Goal: Transaction & Acquisition: Purchase product/service

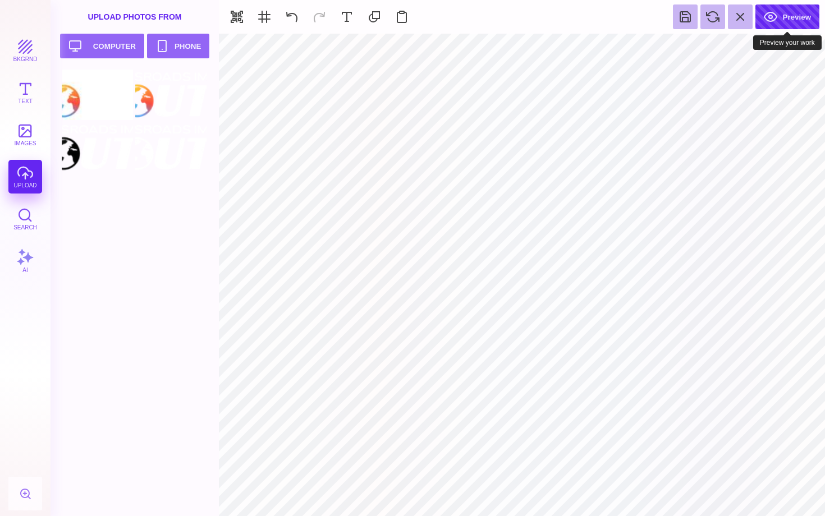
click at [792, 17] on button "Preview" at bounding box center [787, 16] width 64 height 25
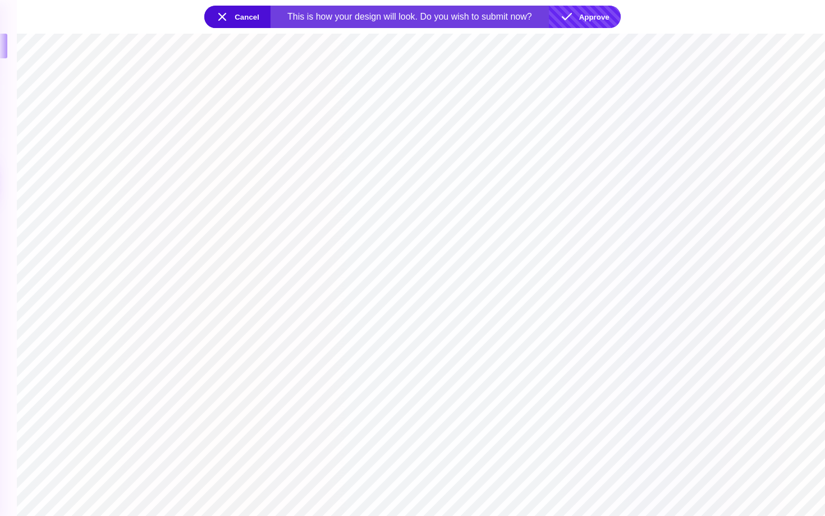
click at [602, 24] on button "Approve" at bounding box center [585, 17] width 72 height 22
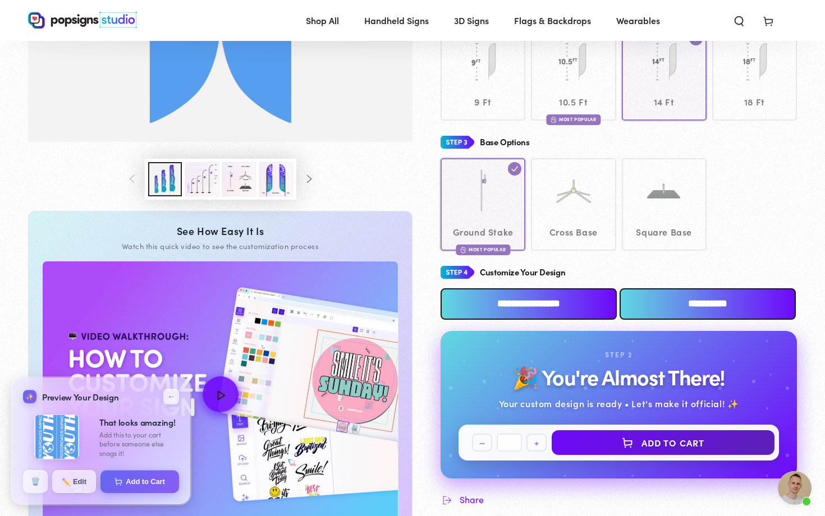
scroll to position [324, 0]
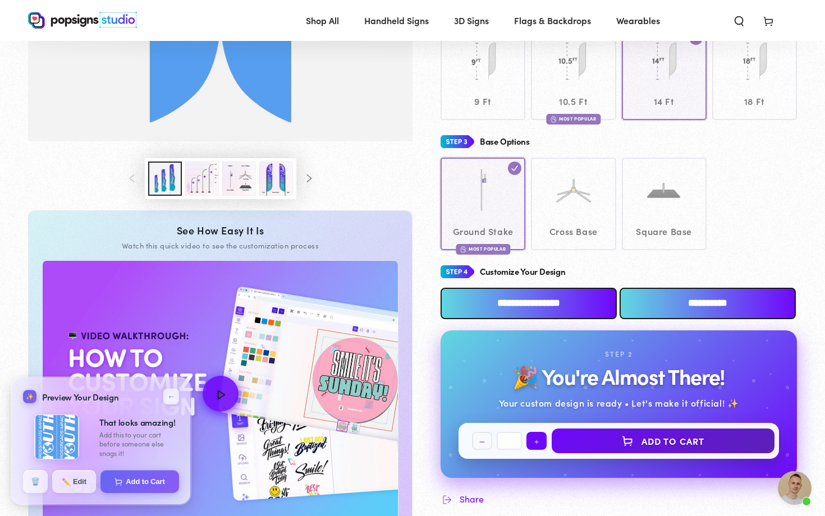
click at [535, 441] on button "Increase quantity for Custom Premium Feather Flags" at bounding box center [536, 441] width 20 height 18
type input "*"
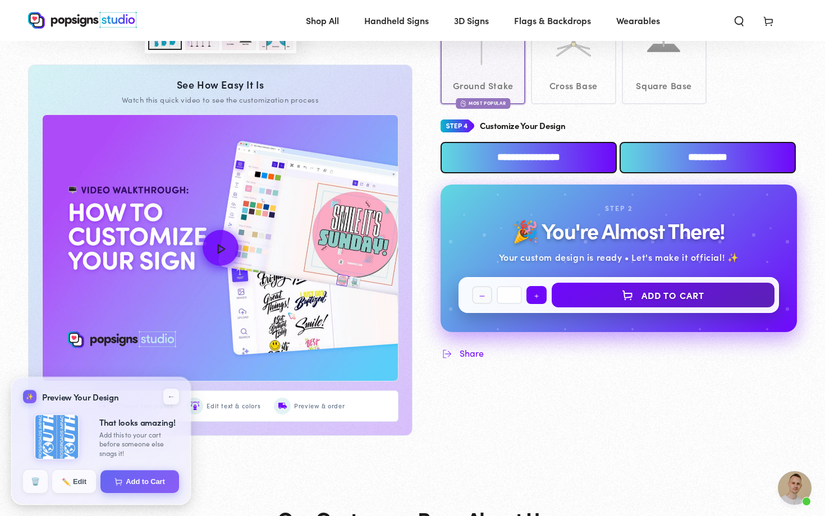
scroll to position [472, 0]
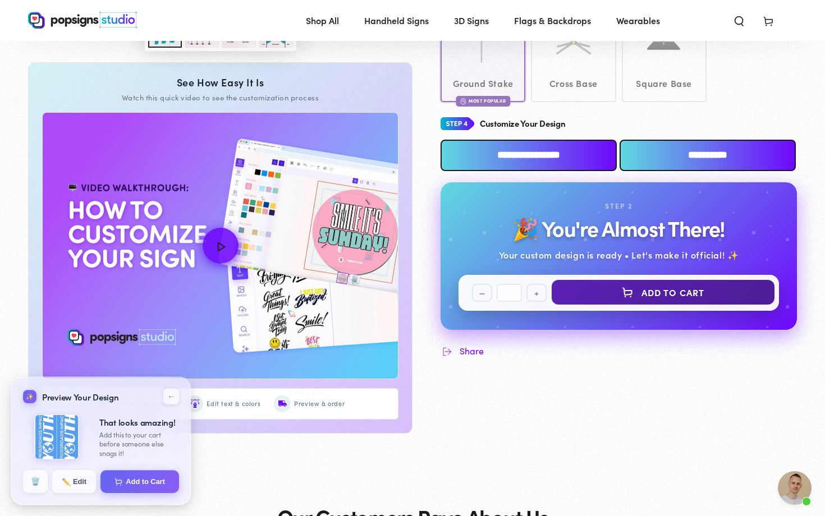
click at [586, 293] on button "Add to cart" at bounding box center [663, 292] width 223 height 25
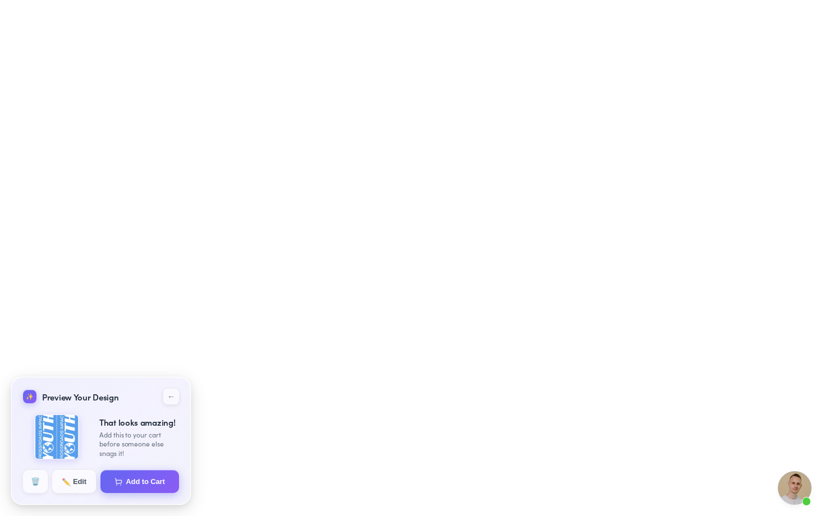
select select "**********"
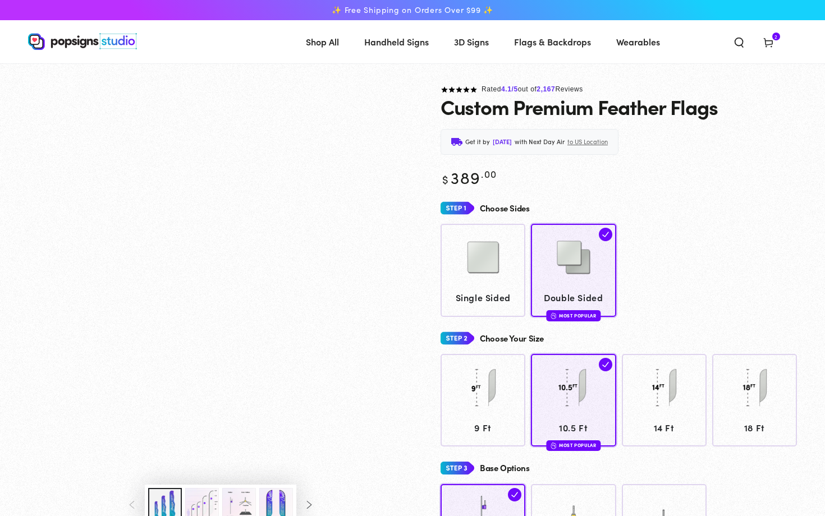
scroll to position [475, 0]
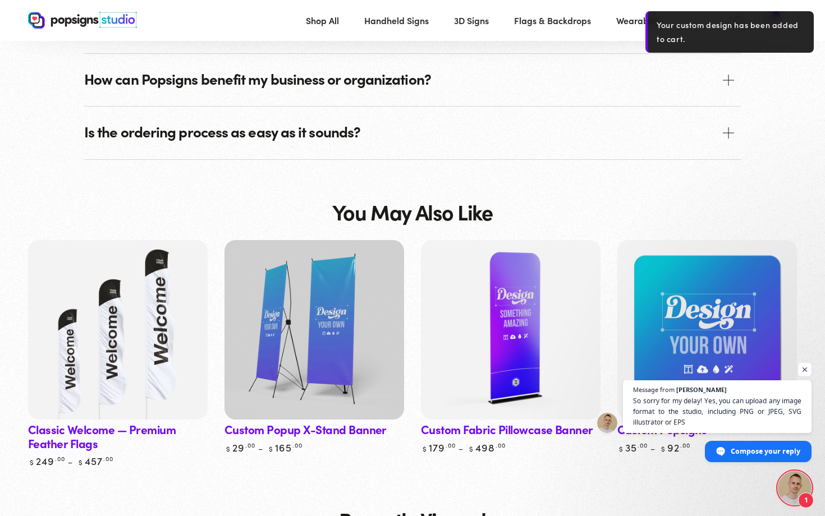
scroll to position [1515, 0]
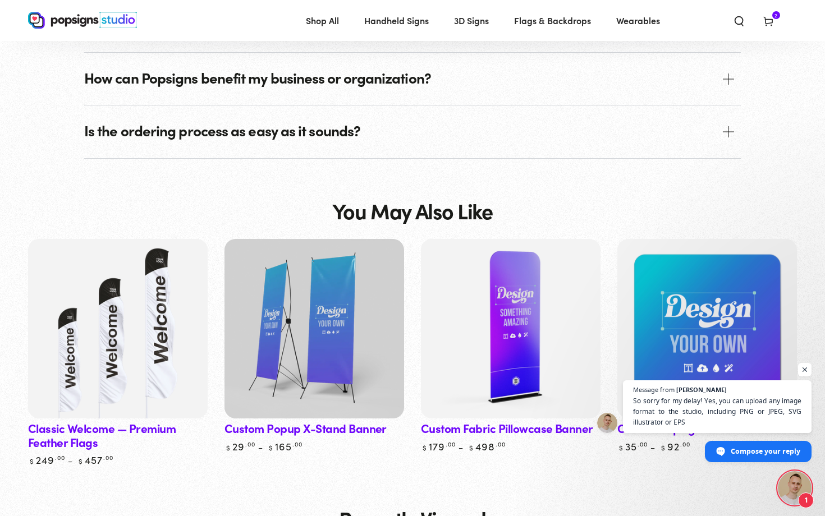
click at [92, 431] on link "Classic Welcome — Premium Feather Flags" at bounding box center [118, 352] width 180 height 227
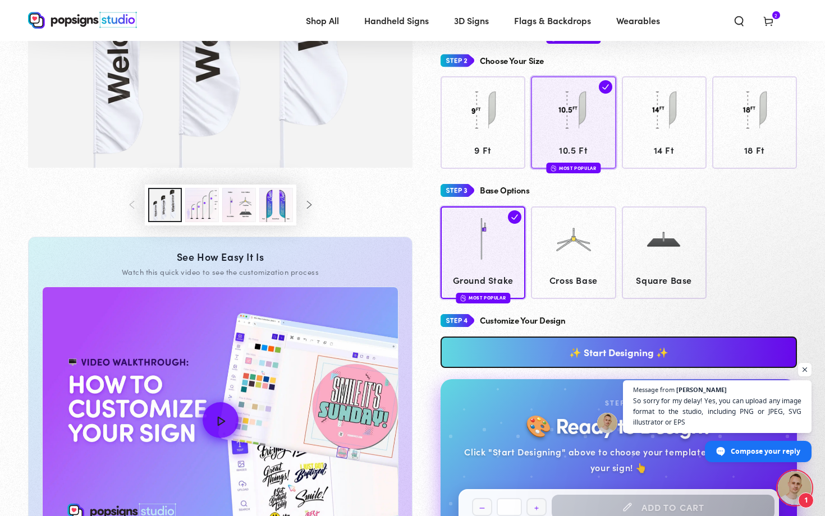
scroll to position [299, 0]
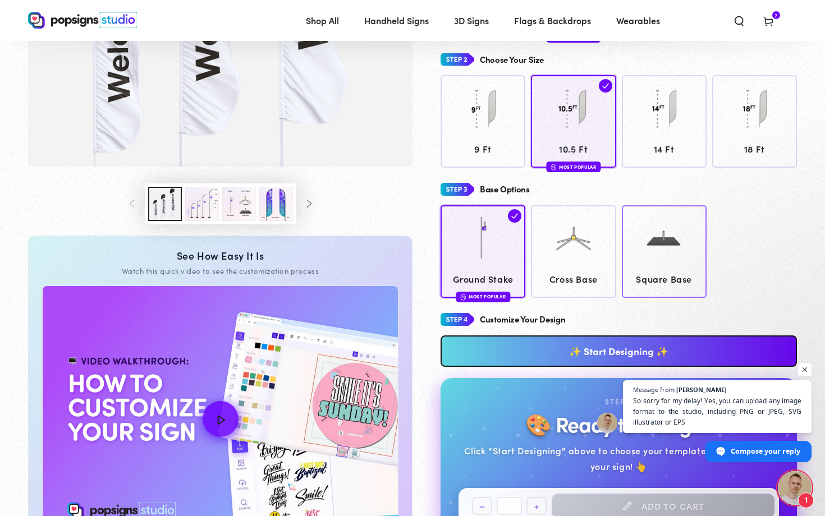
click at [645, 277] on span "Square Base" at bounding box center [664, 279] width 74 height 16
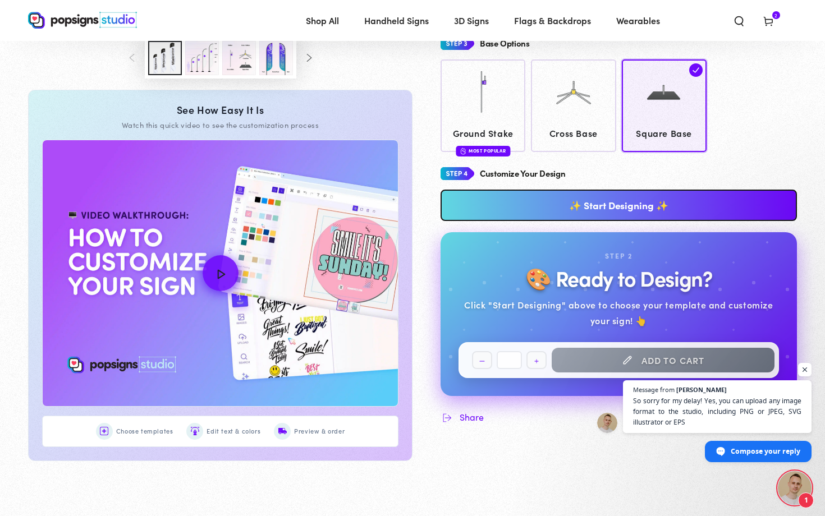
scroll to position [450, 0]
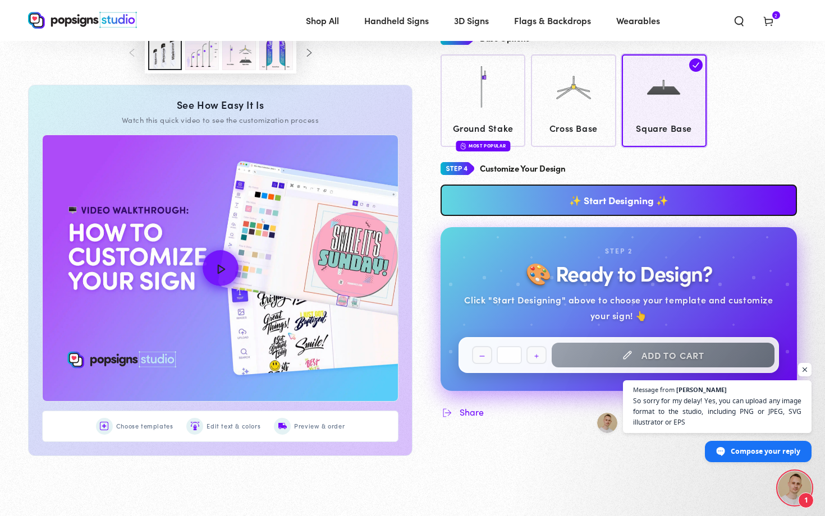
click at [598, 206] on link "✨ Start Designing ✨" at bounding box center [618, 200] width 356 height 31
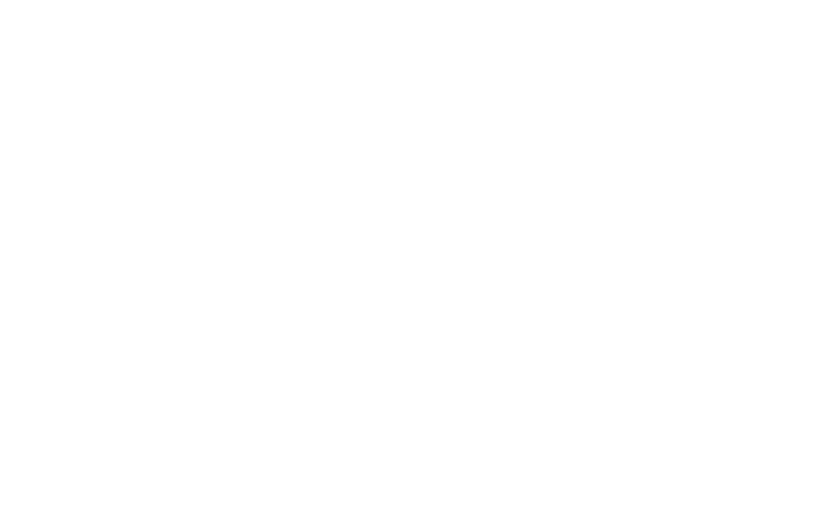
scroll to position [0, 0]
type textarea "An ancient tree with a door leading to a magical world"
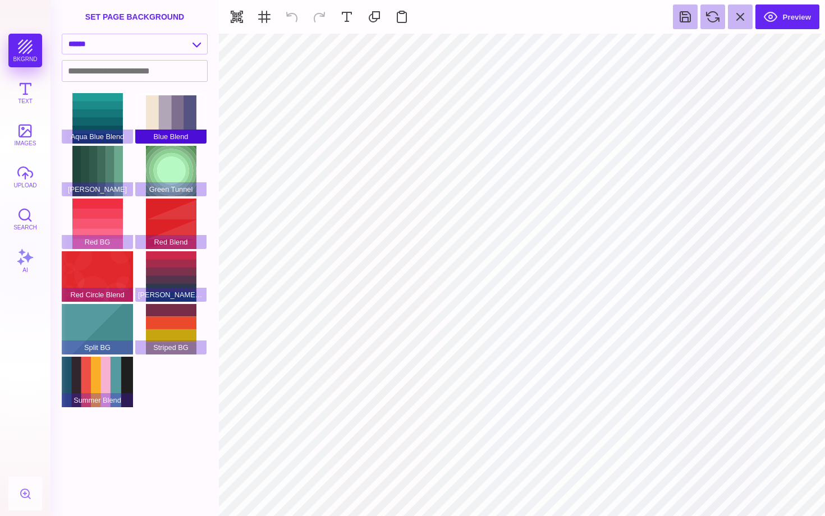
type input "#000000"
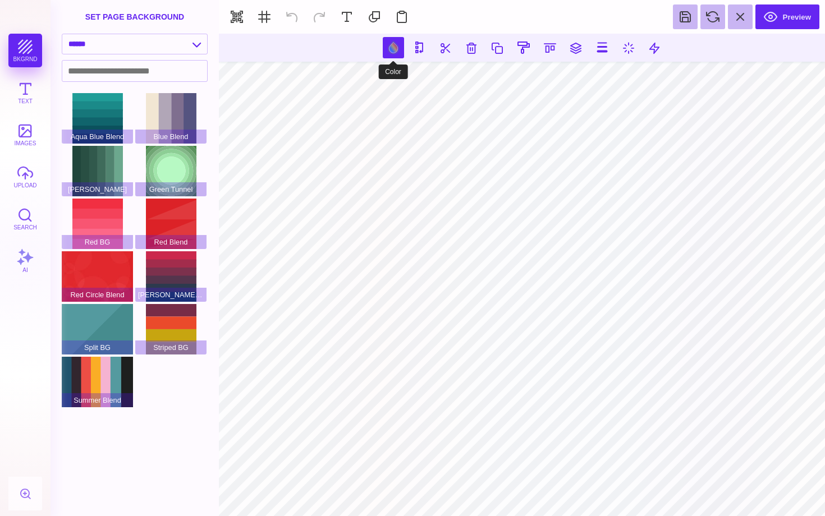
click at [390, 50] on button at bounding box center [393, 47] width 21 height 21
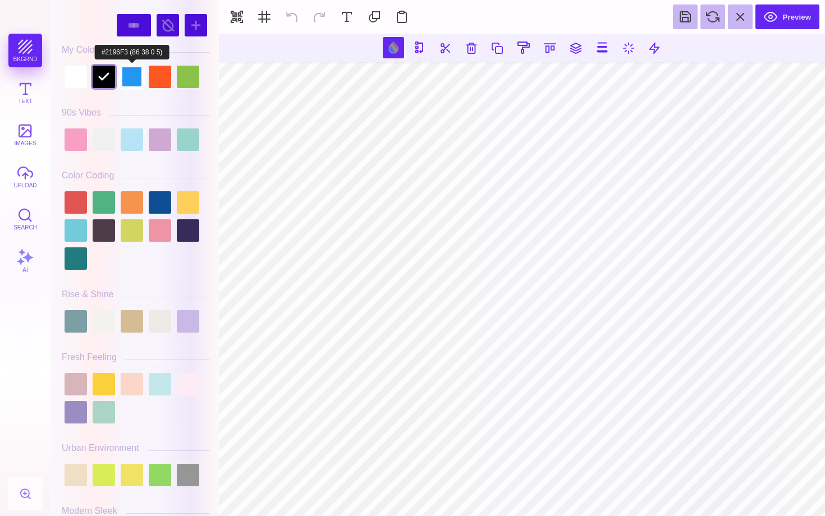
click at [131, 81] on div at bounding box center [132, 77] width 22 height 22
type input "#2196F3"
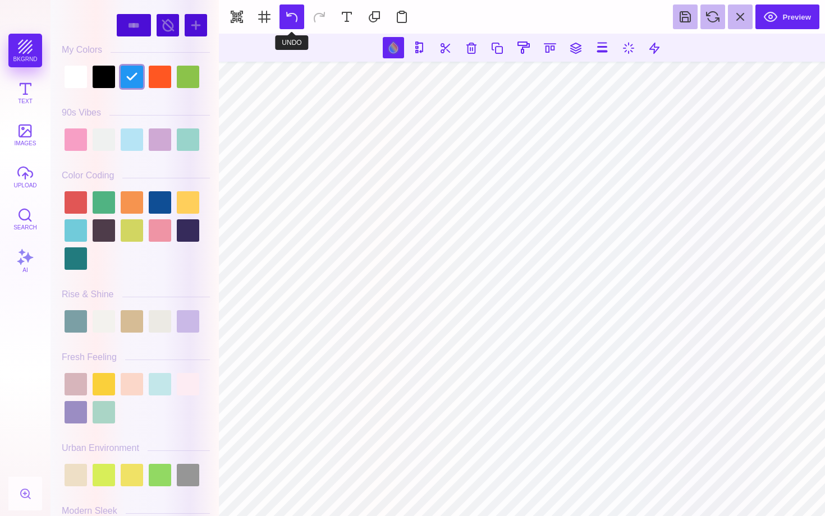
click at [286, 19] on button at bounding box center [291, 16] width 25 height 25
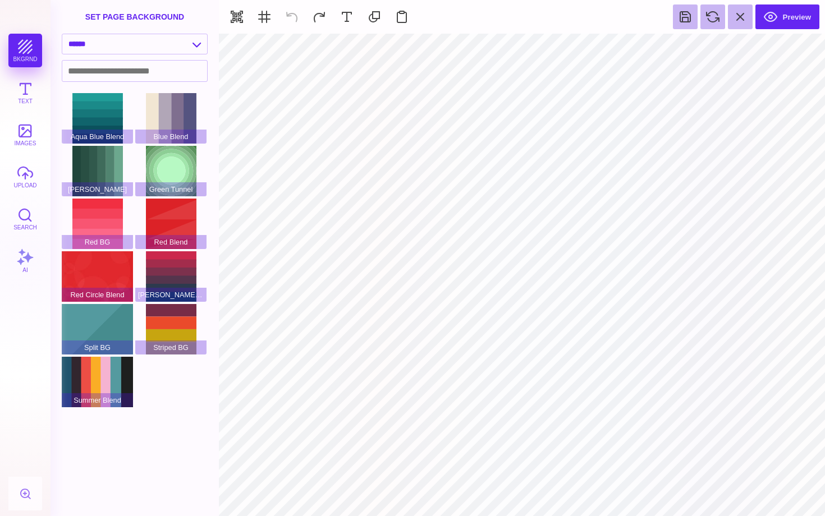
type input "#000000"
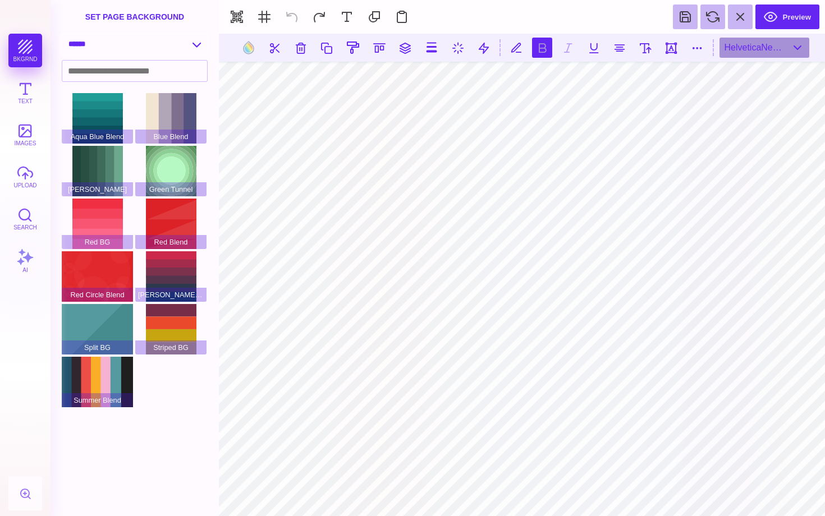
click at [195, 47] on select "**********" at bounding box center [134, 44] width 145 height 20
click at [178, 34] on select "**********" at bounding box center [134, 44] width 145 height 20
click at [62, 34] on select "**********" at bounding box center [134, 44] width 145 height 20
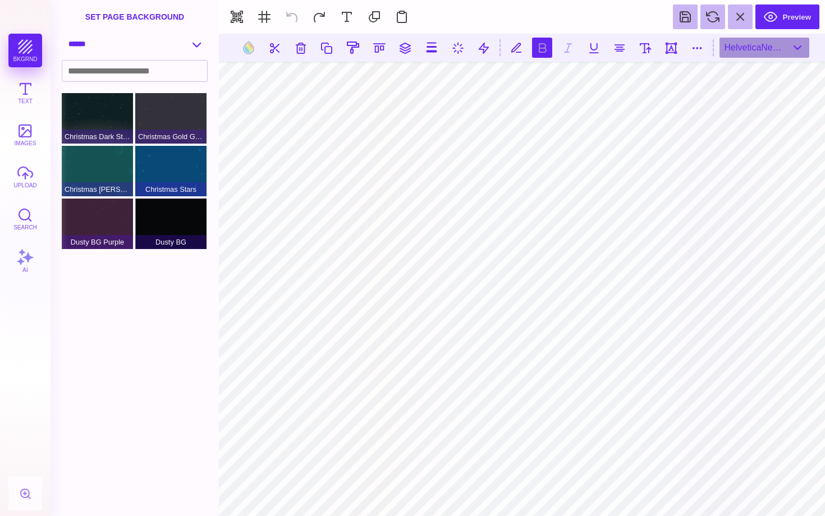
click at [176, 46] on select "**********" at bounding box center [134, 44] width 145 height 20
select select "**********"
click at [62, 34] on select "**********" at bounding box center [134, 44] width 145 height 20
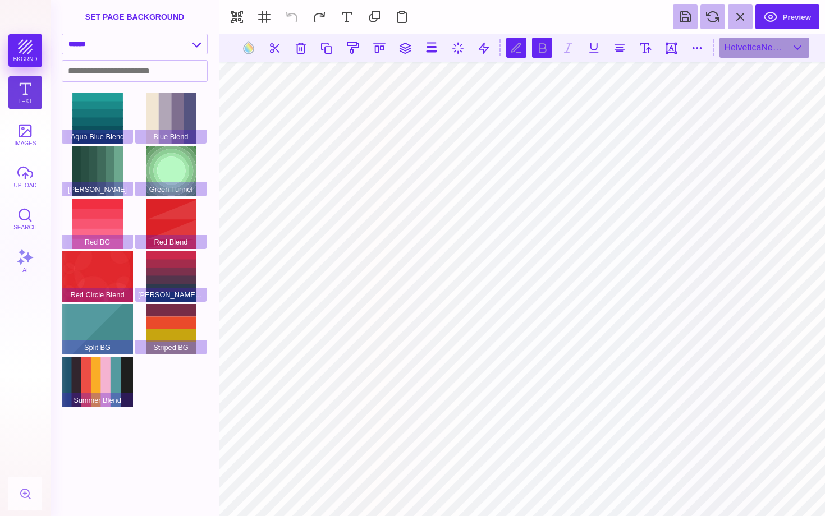
click at [18, 100] on button "Text" at bounding box center [25, 93] width 34 height 34
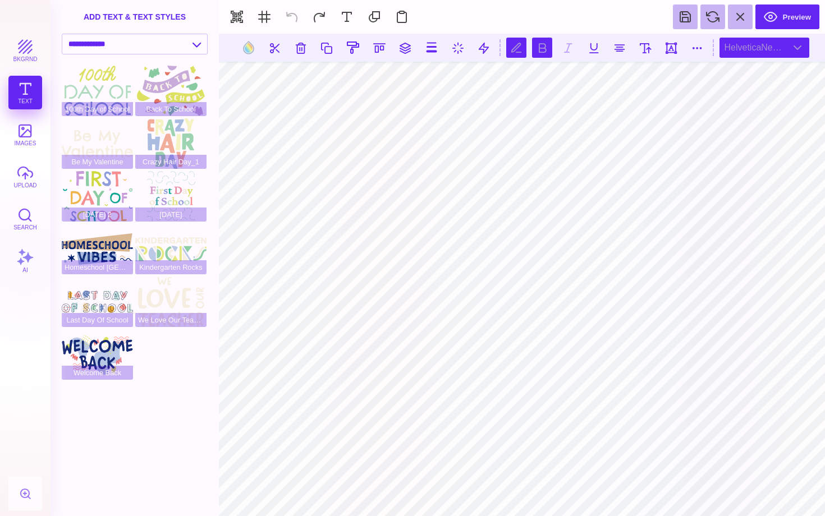
click at [787, 54] on div "HelveticaNeueLT Std" at bounding box center [764, 48] width 90 height 20
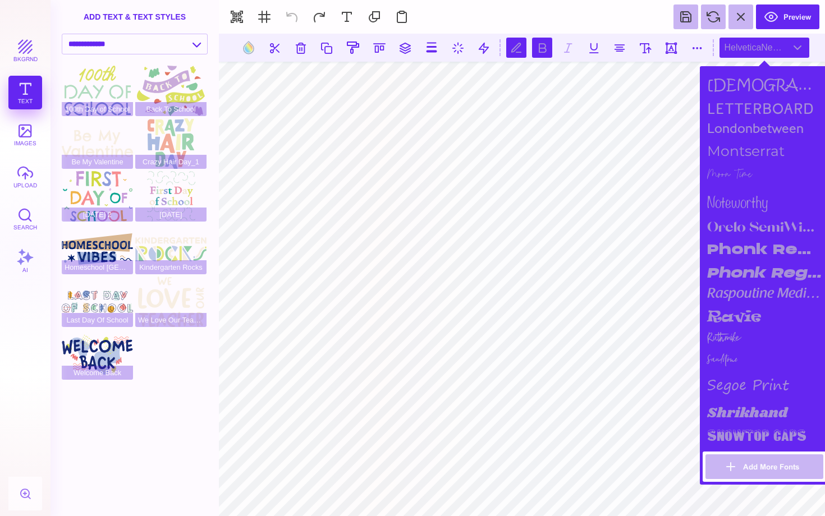
scroll to position [1304, 0]
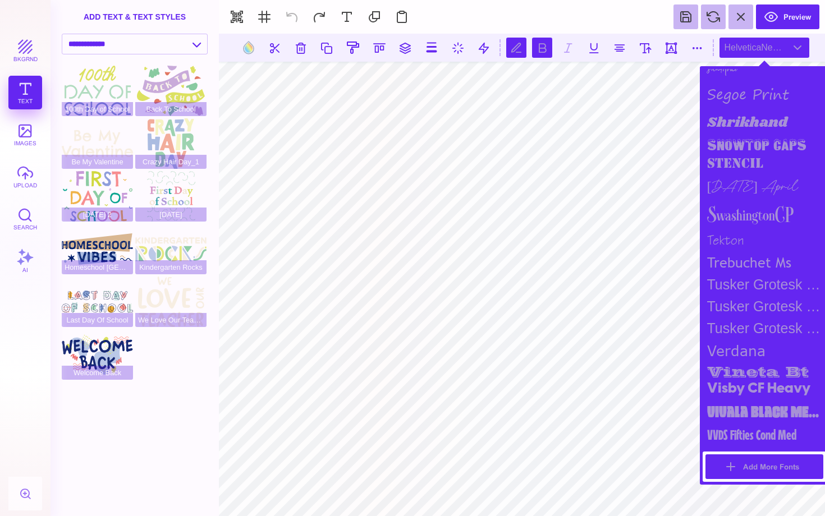
click at [775, 465] on button "Add More Fonts" at bounding box center [764, 466] width 118 height 25
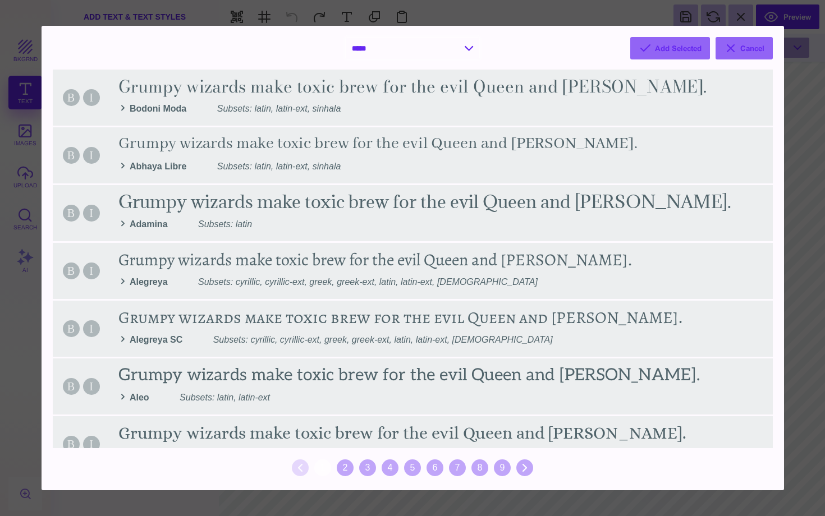
click at [411, 47] on select "**********" at bounding box center [413, 48] width 134 height 21
click at [346, 38] on select "**********" at bounding box center [413, 48] width 134 height 21
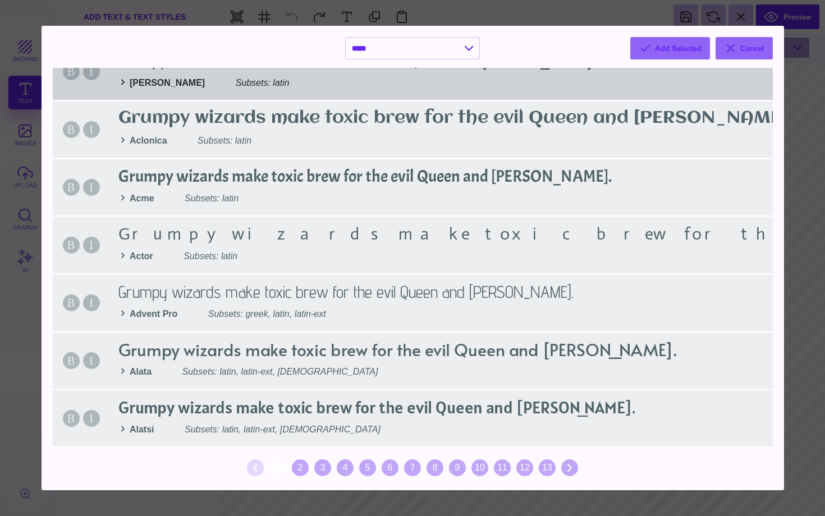
scroll to position [0, 0]
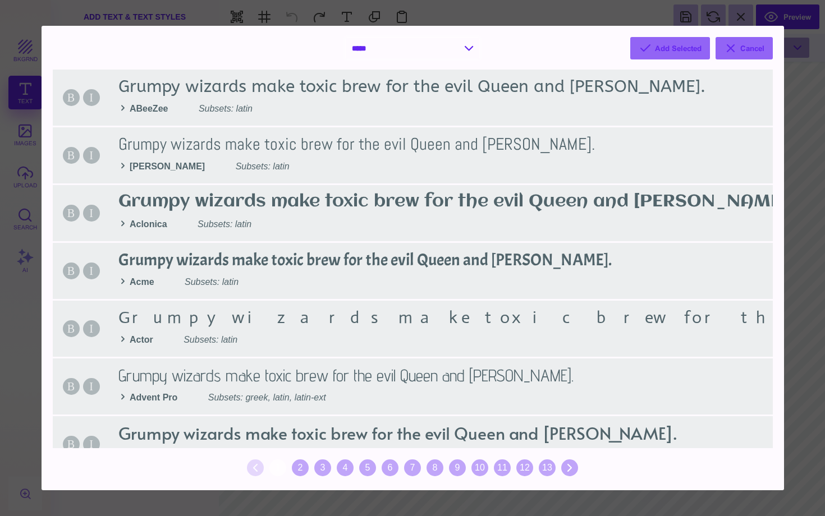
click at [436, 45] on select "**********" at bounding box center [413, 48] width 134 height 21
click at [346, 38] on select "**********" at bounding box center [413, 48] width 134 height 21
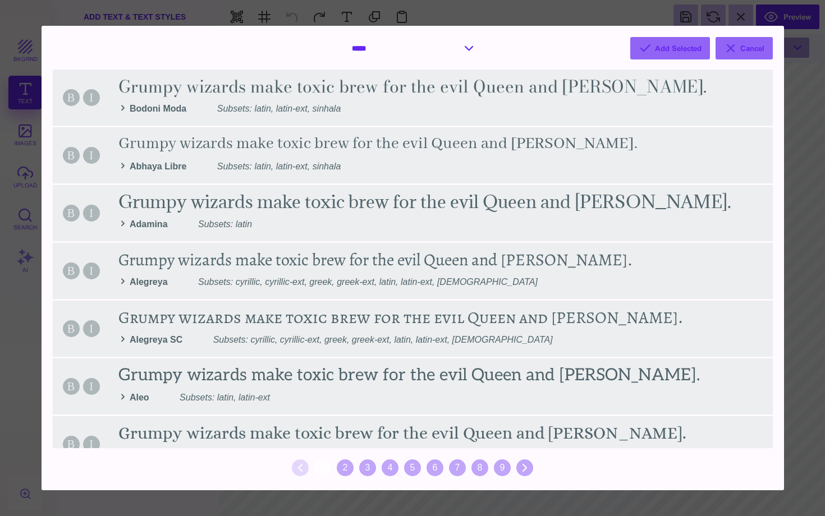
click at [453, 51] on select "**********" at bounding box center [413, 48] width 134 height 21
select select "*"
click at [346, 38] on select "**********" at bounding box center [413, 48] width 134 height 21
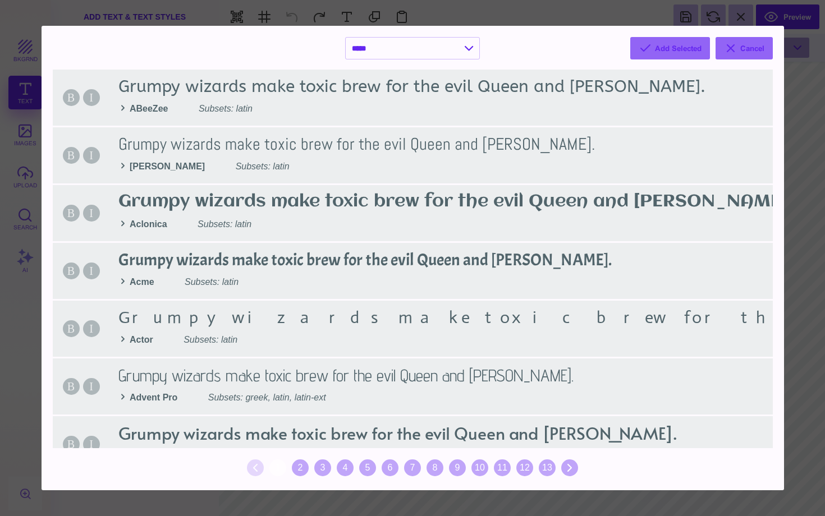
click at [309, 472] on div "1 2 3 4 5 6 7 8 9 10 11 12 13" at bounding box center [413, 468] width 720 height 22
click at [302, 468] on div "2" at bounding box center [300, 468] width 17 height 17
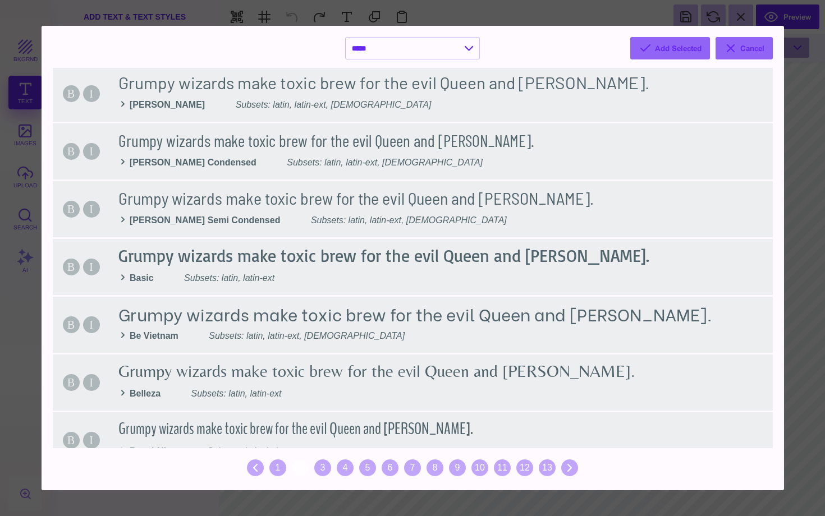
scroll to position [1066, 0]
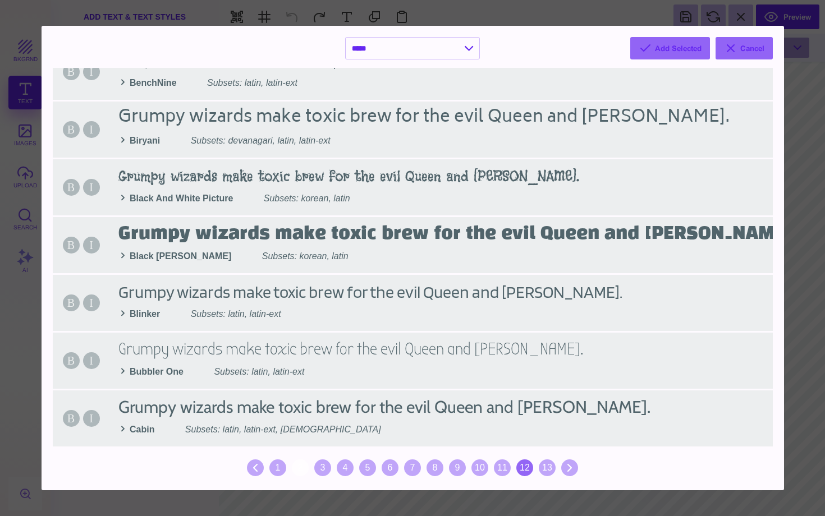
click at [520, 469] on div "12" at bounding box center [524, 468] width 17 height 17
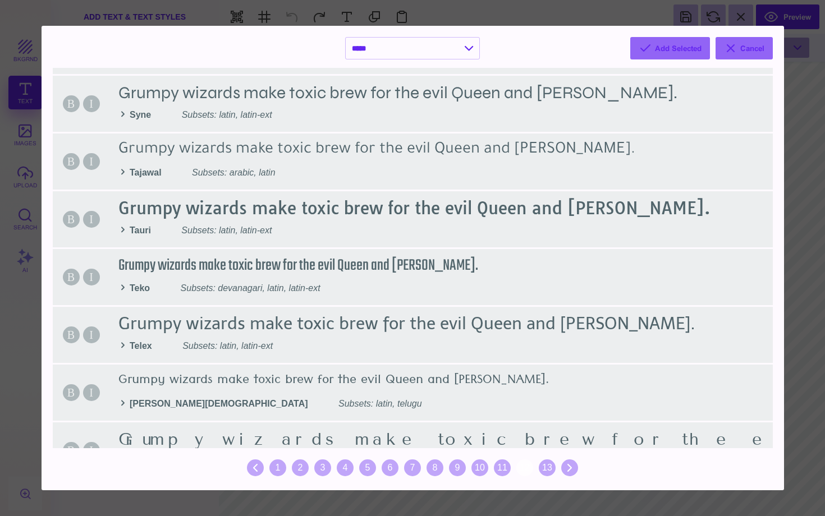
scroll to position [0, 0]
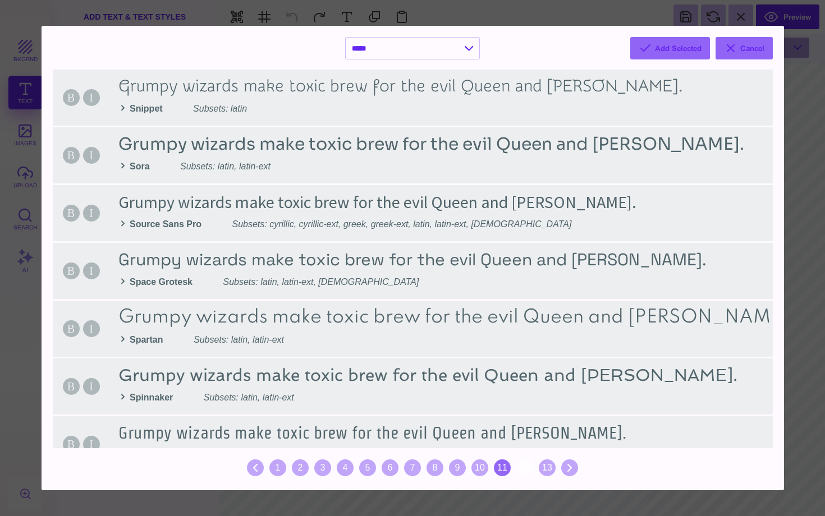
click at [499, 470] on div "11" at bounding box center [502, 468] width 17 height 17
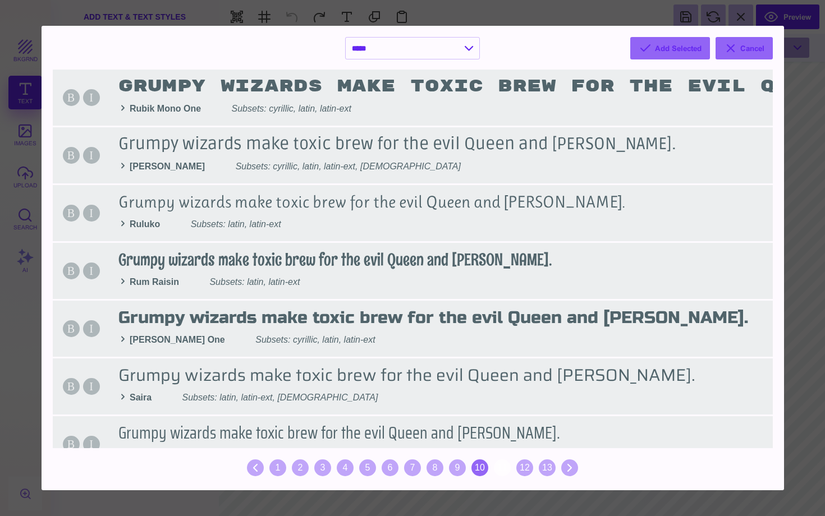
click at [480, 468] on div "10" at bounding box center [479, 468] width 17 height 17
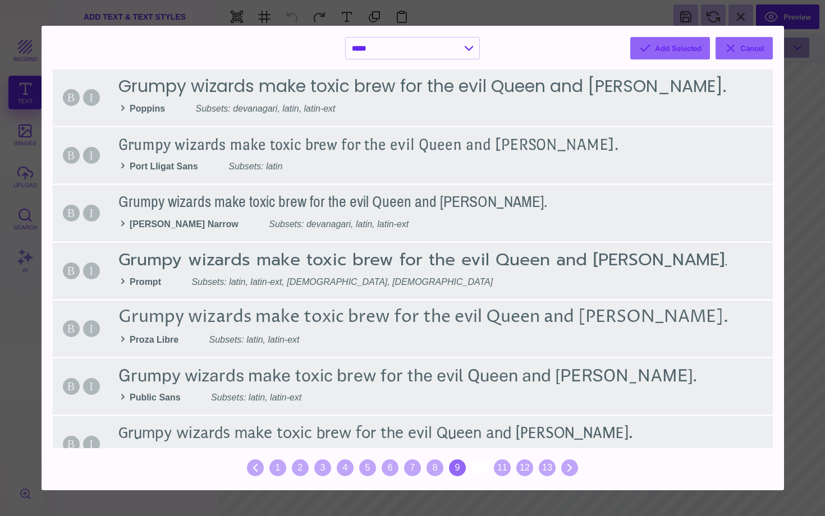
click at [456, 472] on div "9" at bounding box center [457, 468] width 17 height 17
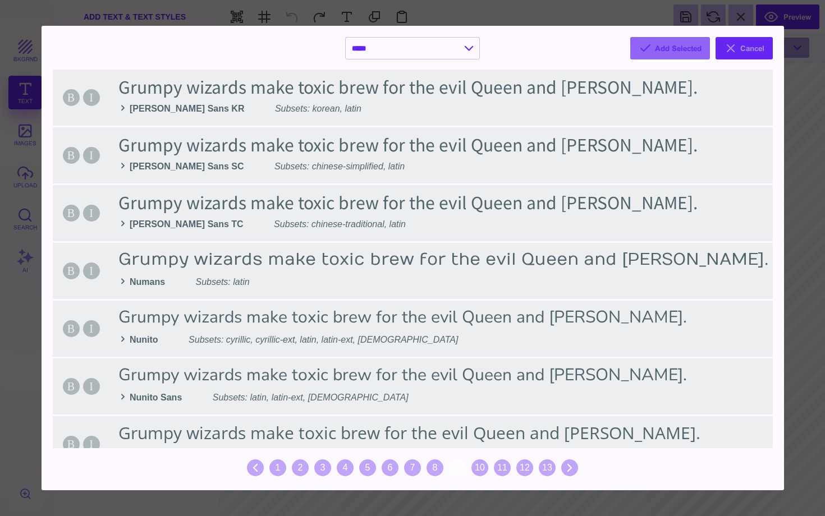
click at [727, 56] on button "Cancel" at bounding box center [743, 48] width 57 height 22
select select "*"
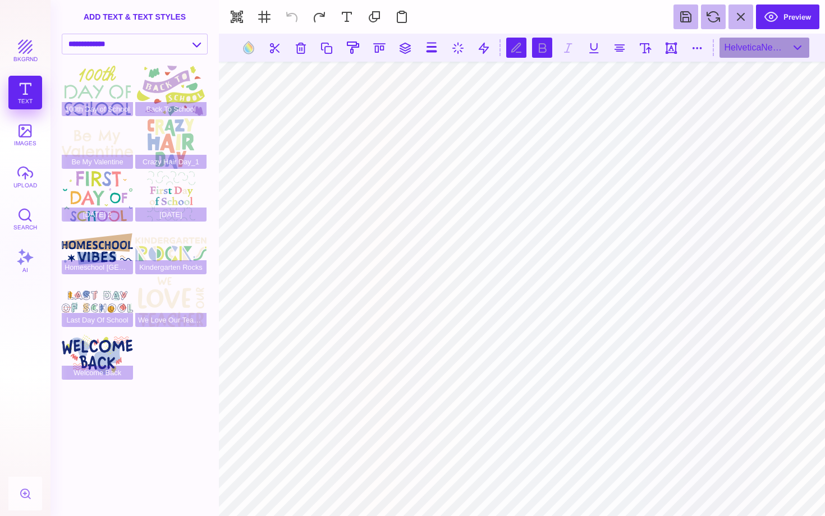
scroll to position [0, 1]
click at [247, 49] on button at bounding box center [248, 47] width 21 height 21
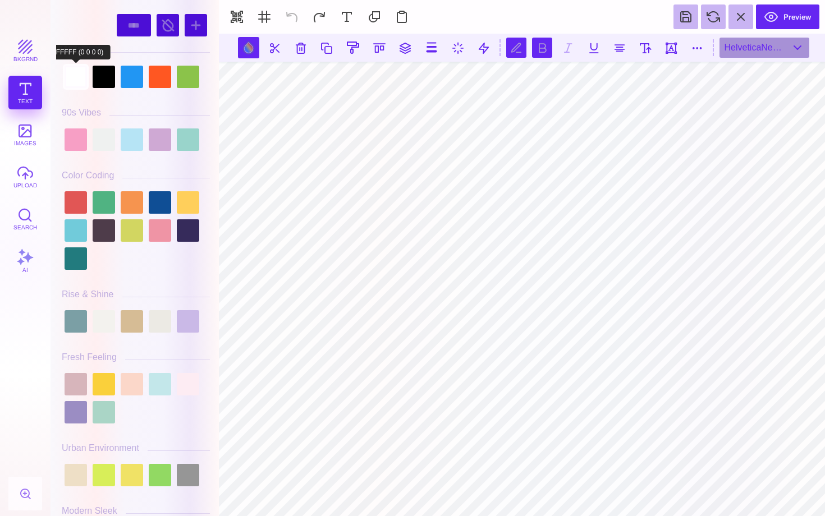
click at [74, 77] on div at bounding box center [76, 77] width 22 height 22
click at [247, 56] on button at bounding box center [248, 47] width 21 height 21
click at [246, 44] on button at bounding box center [248, 47] width 21 height 21
click at [251, 43] on button at bounding box center [248, 47] width 21 height 21
click at [251, 44] on button at bounding box center [248, 47] width 21 height 21
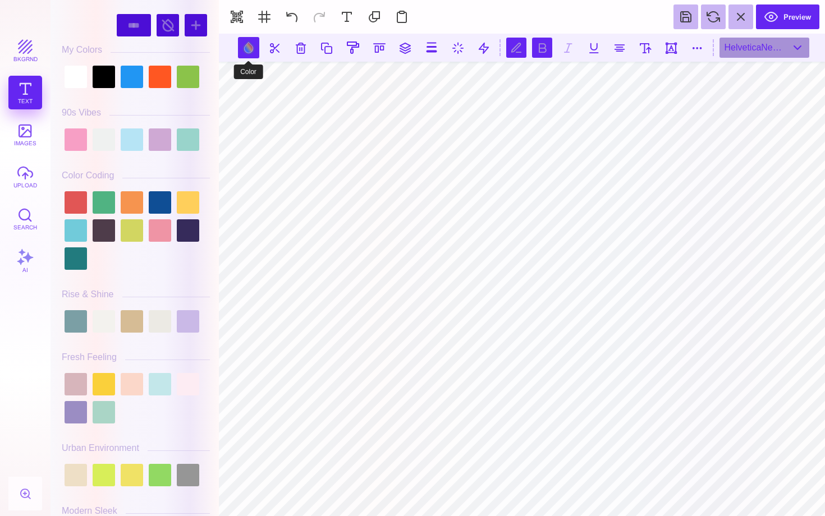
click at [247, 49] on button at bounding box center [248, 47] width 21 height 21
click at [72, 84] on div at bounding box center [76, 77] width 22 height 22
type input "#FFFFFF"
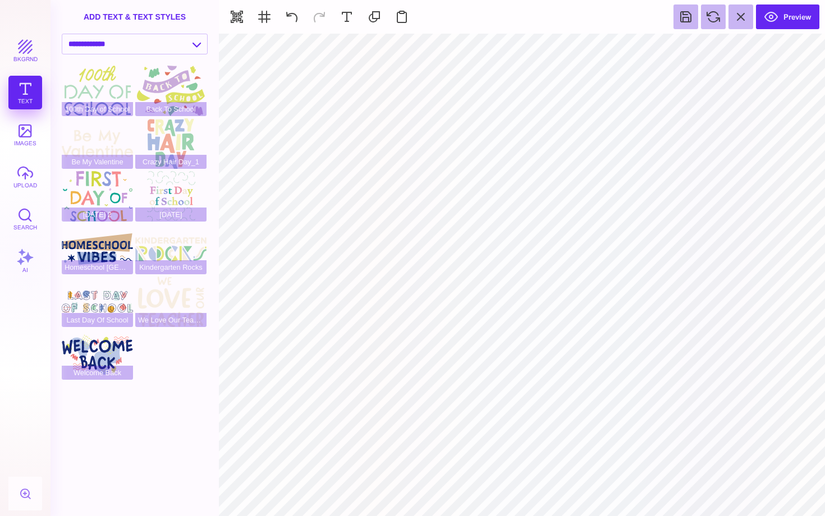
type input "#FFFFFF"
click at [478, 53] on button at bounding box center [484, 47] width 21 height 21
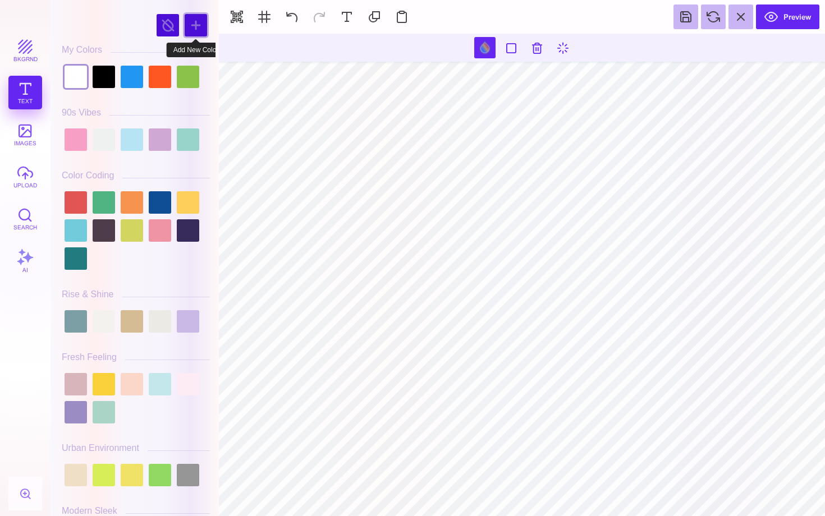
click at [198, 25] on div at bounding box center [196, 25] width 22 height 22
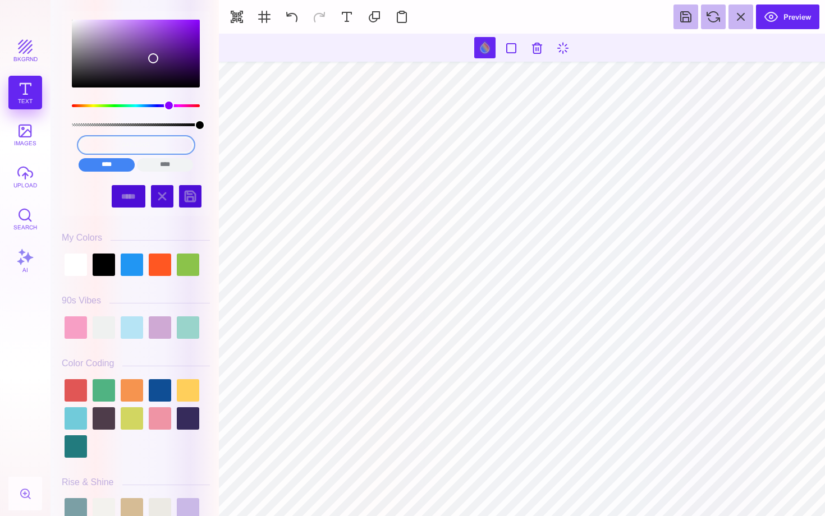
click at [118, 148] on input "#4E286E" at bounding box center [136, 145] width 115 height 16
type input "569#4E286E"
click at [110, 149] on input "569#4E286E" at bounding box center [136, 145] width 115 height 16
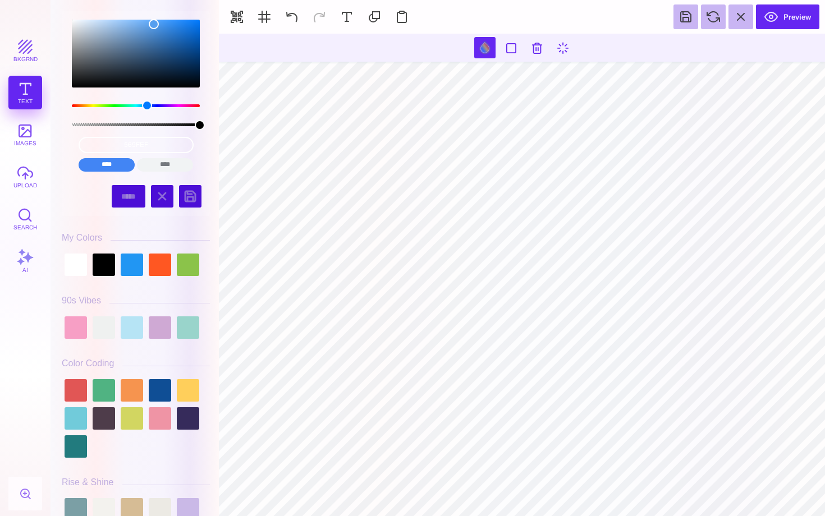
type input "#569FEF"
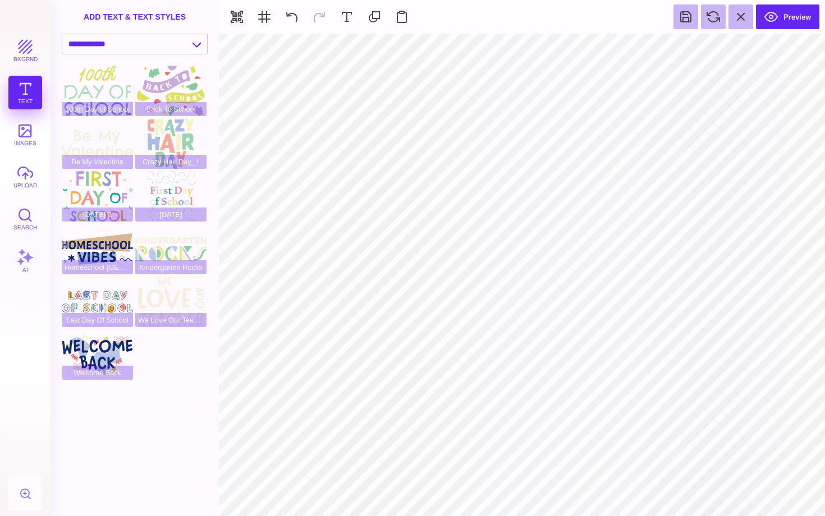
type input "#000000"
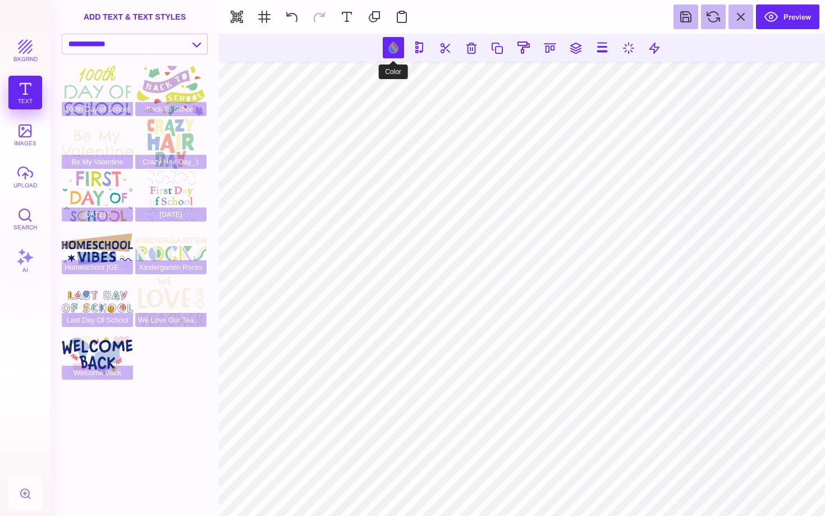
click at [401, 49] on button at bounding box center [393, 47] width 21 height 21
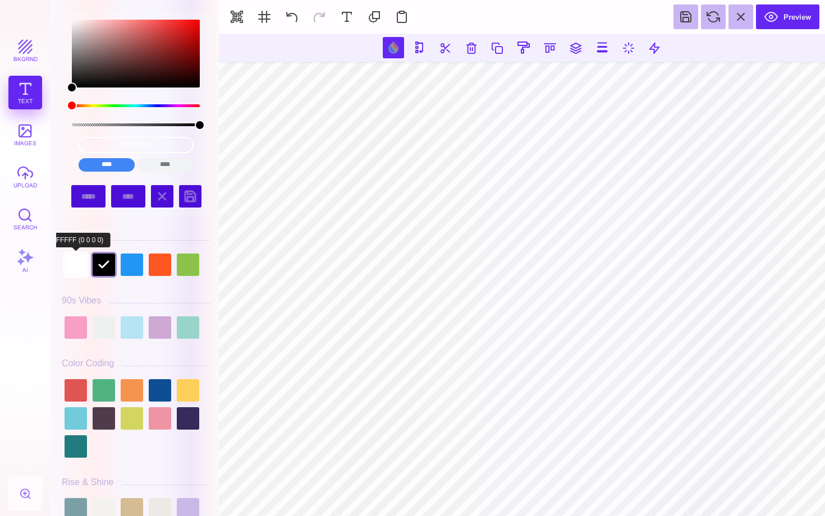
click at [78, 270] on div at bounding box center [76, 265] width 22 height 22
type input "#FFFFFF"
click at [75, 264] on div at bounding box center [76, 265] width 22 height 22
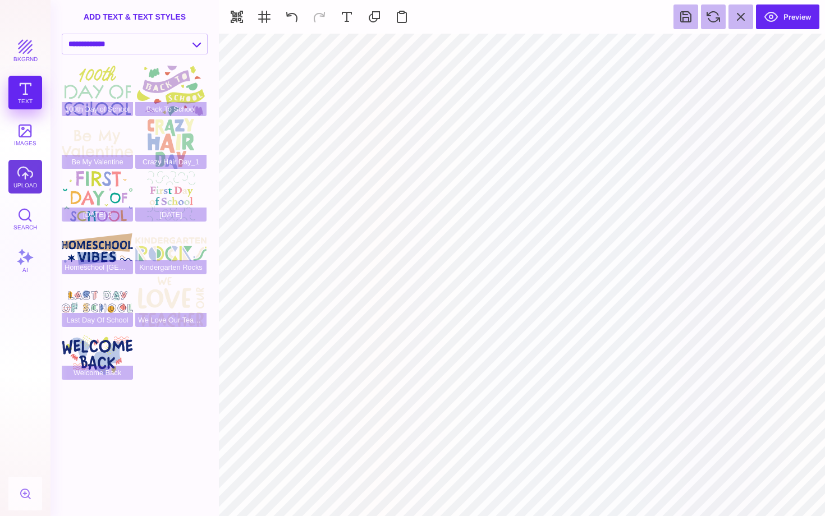
click at [26, 186] on button "upload" at bounding box center [25, 177] width 34 height 34
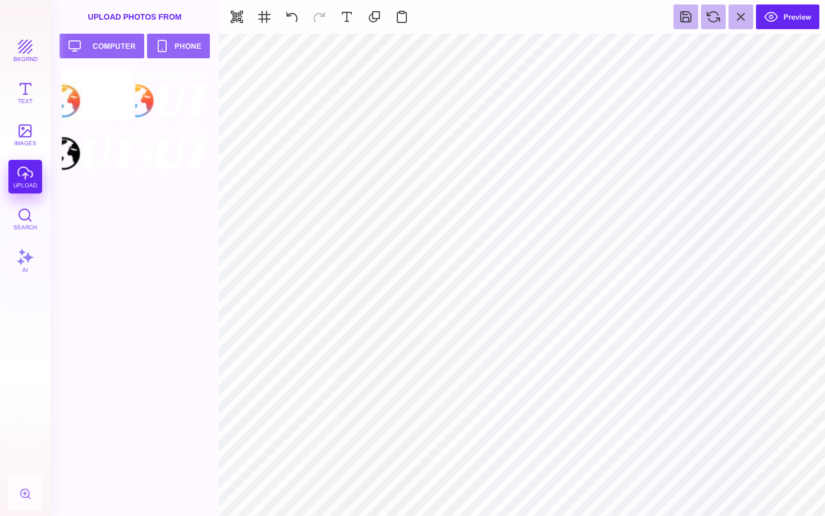
click at [24, 177] on div "bkgrnd Text images upload Search AI" at bounding box center [25, 275] width 50 height 483
click at [97, 54] on button "Upload your artwork Computer" at bounding box center [101, 46] width 85 height 25
click at [110, 44] on button "Upload your artwork Computer" at bounding box center [101, 46] width 85 height 25
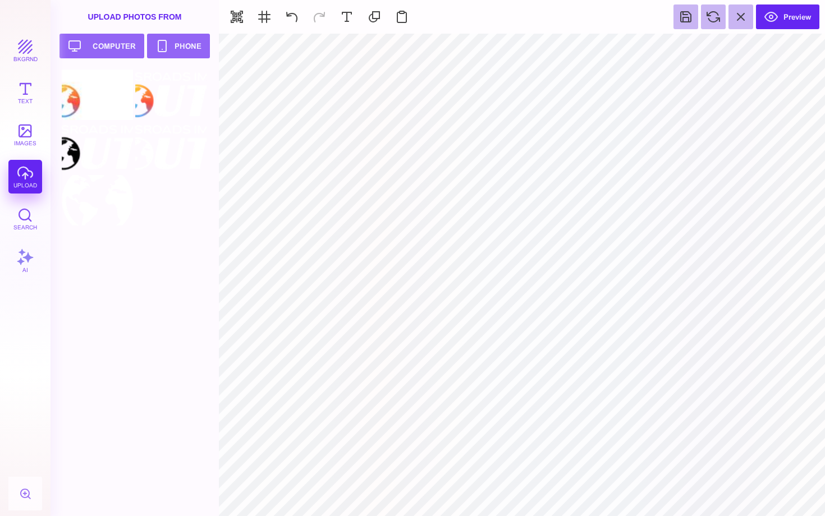
click at [33, 180] on div "bkgrnd Text images upload Search AI" at bounding box center [25, 275] width 50 height 483
click at [23, 181] on div "bkgrnd Text images upload Search AI" at bounding box center [25, 275] width 50 height 483
click at [27, 173] on div "bkgrnd Text images upload Search AI" at bounding box center [25, 275] width 50 height 483
click at [108, 54] on button "Upload your artwork Computer" at bounding box center [101, 46] width 85 height 25
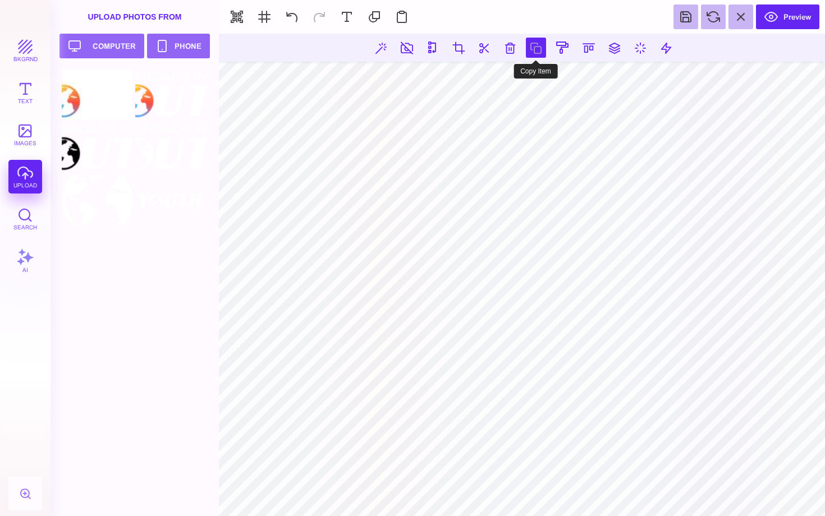
click at [536, 52] on button at bounding box center [536, 48] width 20 height 20
click at [538, 48] on button at bounding box center [536, 48] width 20 height 20
click at [295, 20] on button at bounding box center [291, 16] width 25 height 25
click at [292, 21] on button at bounding box center [291, 16] width 25 height 25
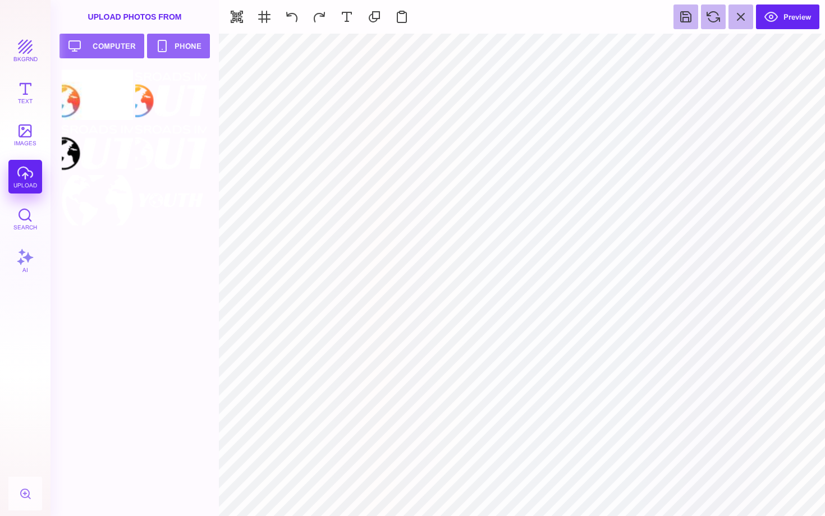
type input "#000000"
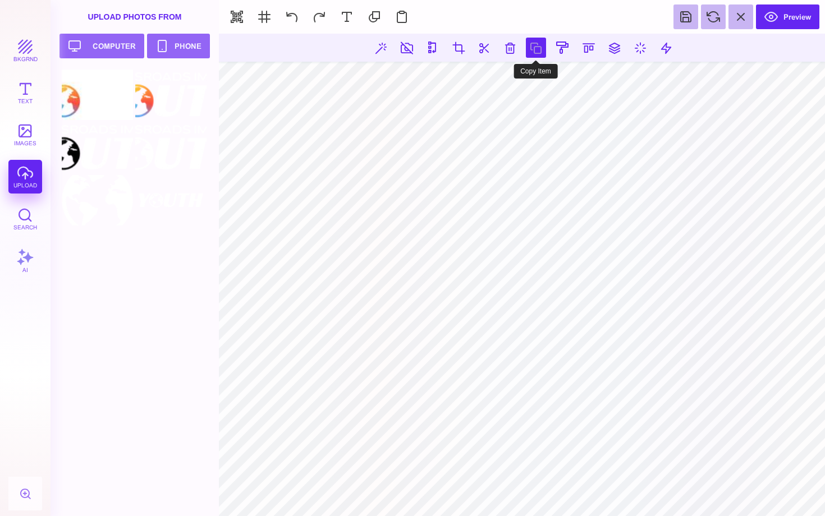
click at [535, 51] on button at bounding box center [536, 48] width 20 height 20
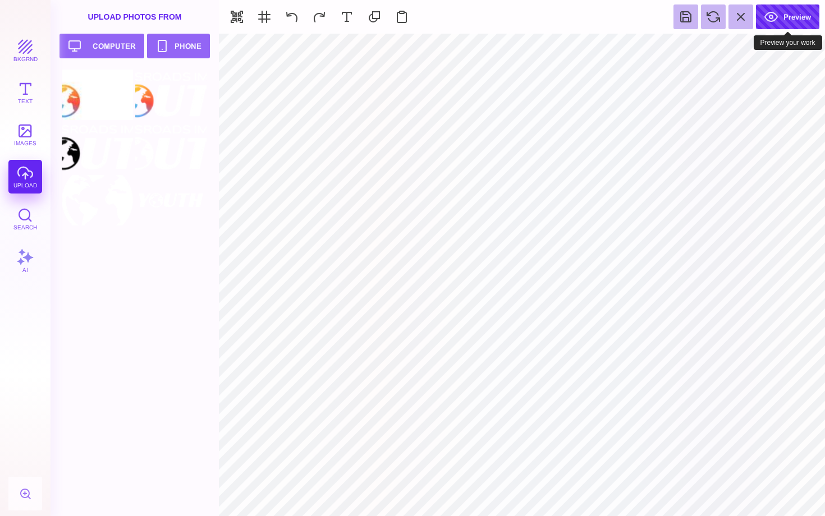
click at [801, 13] on button "Preview" at bounding box center [787, 16] width 63 height 25
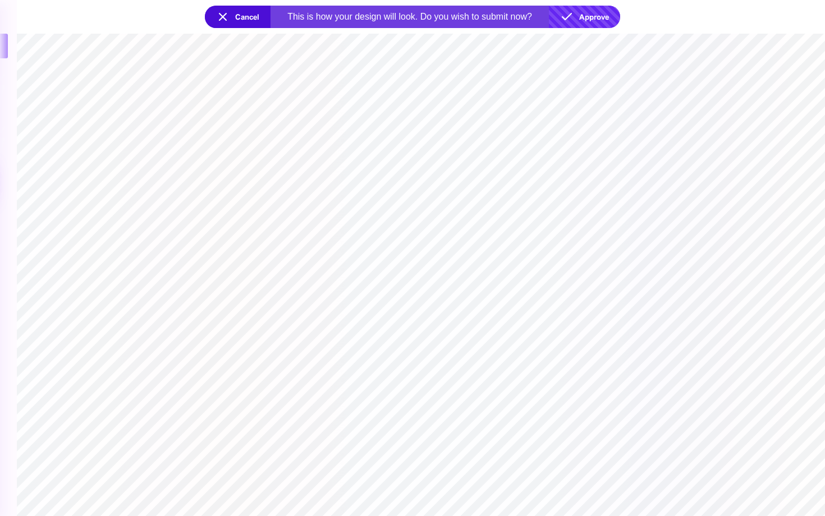
click at [604, 21] on button "Approve" at bounding box center [584, 17] width 71 height 22
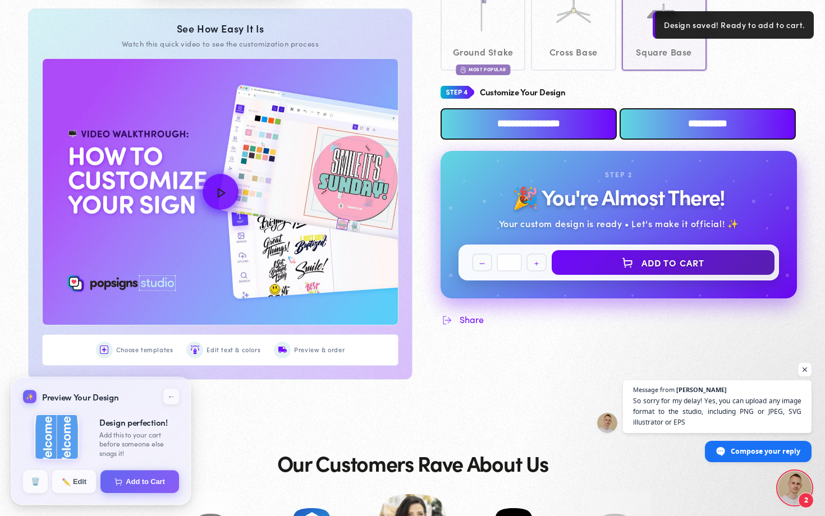
scroll to position [527, 0]
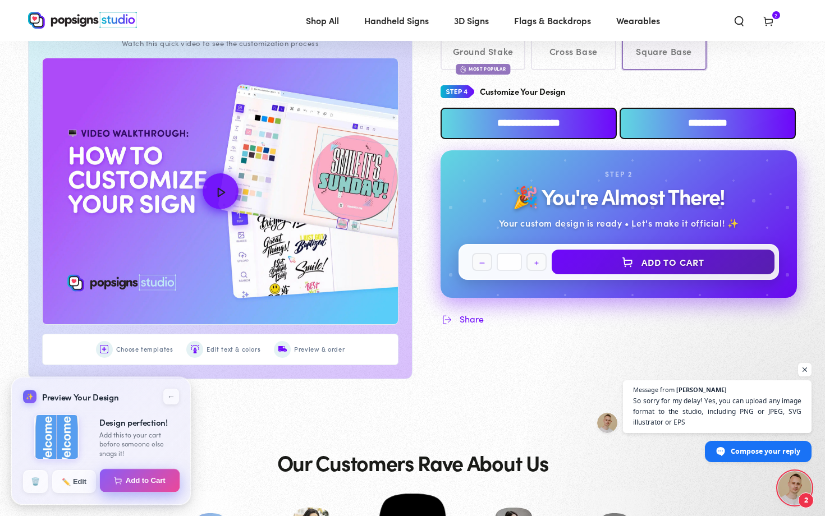
click at [144, 482] on button "Add to Cart" at bounding box center [140, 481] width 80 height 24
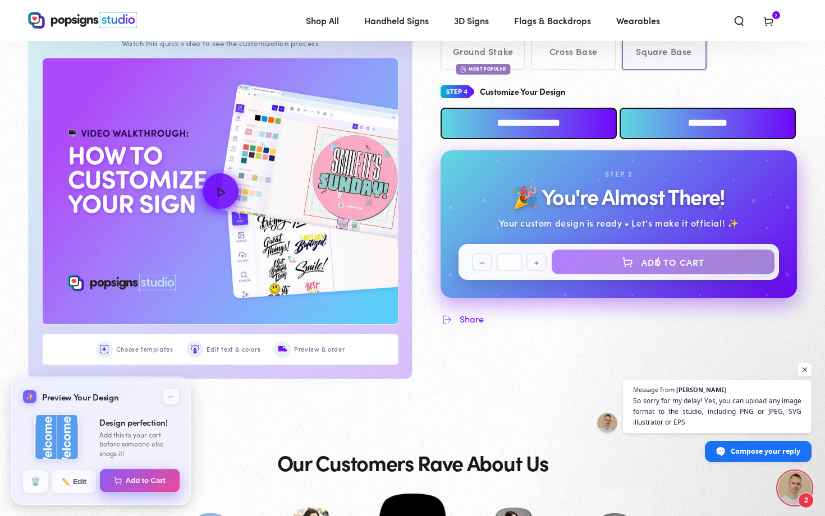
select select "**********"
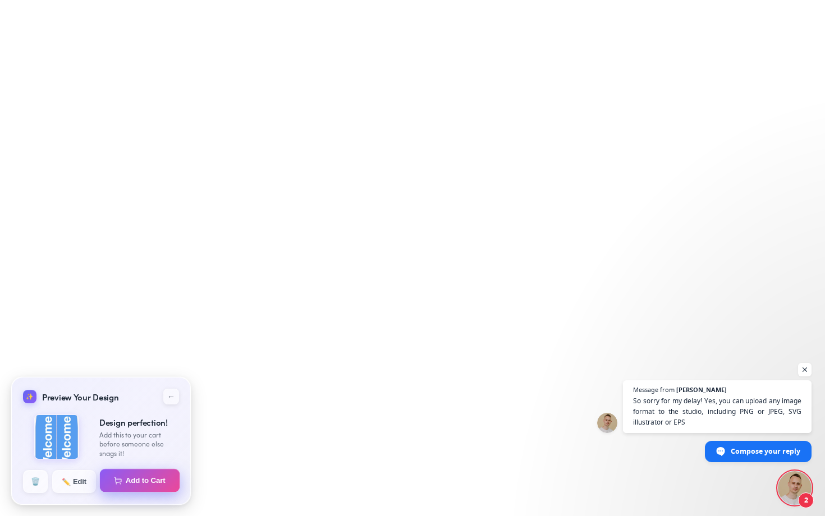
select select "**********"
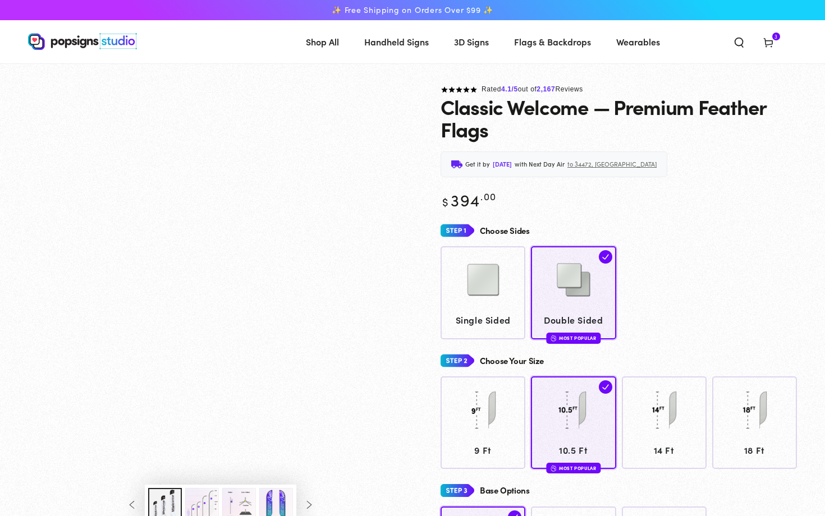
scroll to position [529, 0]
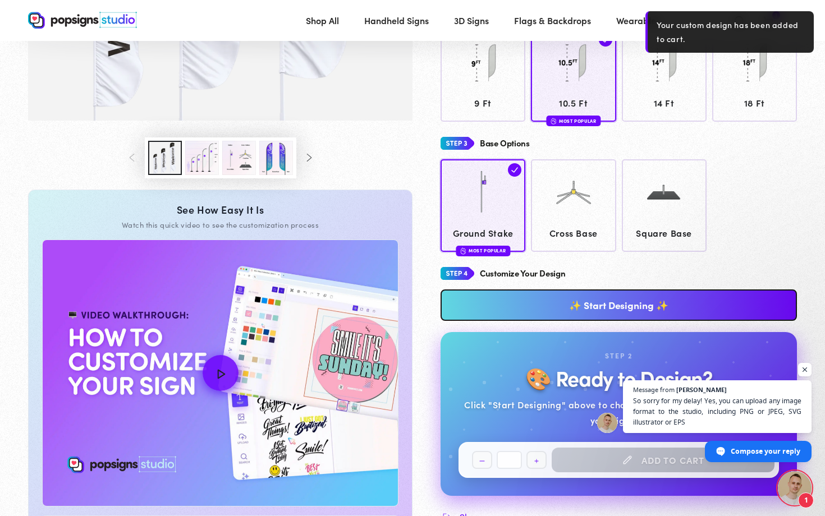
scroll to position [360, 0]
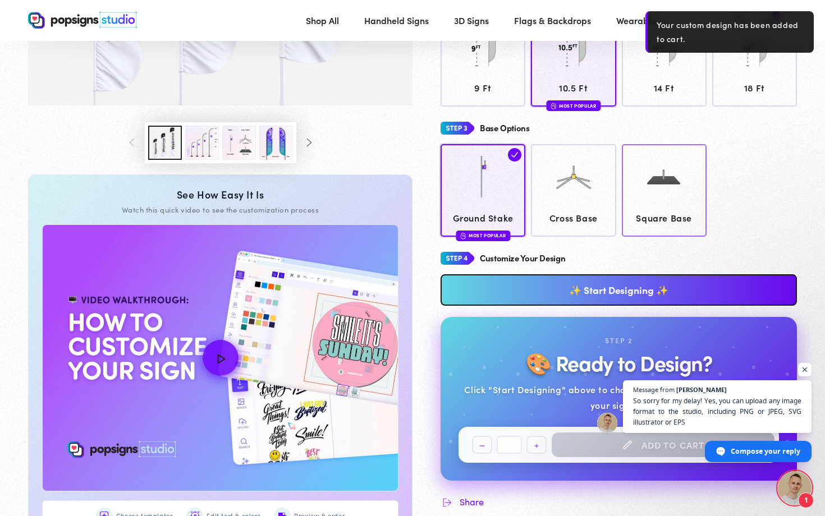
click at [669, 174] on img at bounding box center [664, 177] width 56 height 56
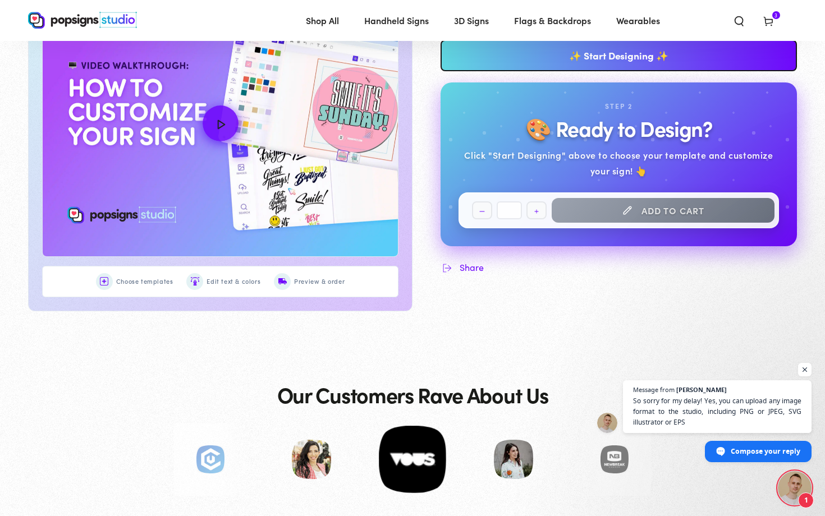
scroll to position [596, 0]
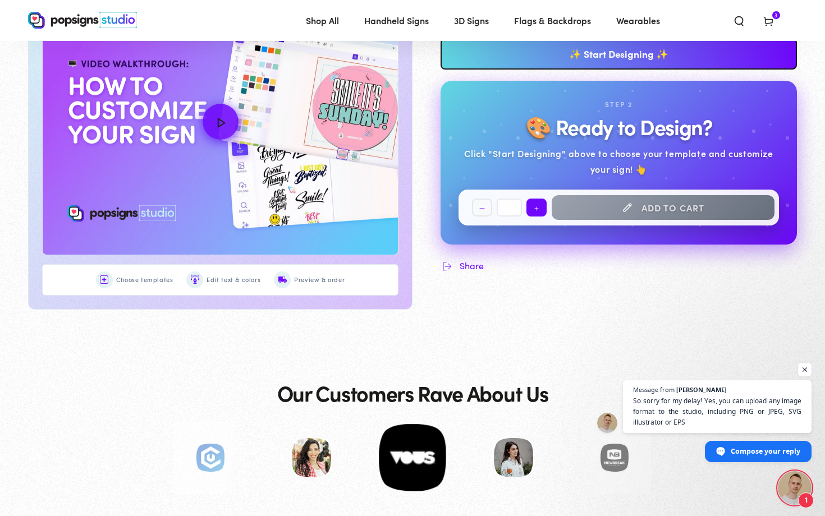
click at [542, 209] on button "Increase quantity for Classic Welcome — Premium Feather Flags" at bounding box center [536, 208] width 20 height 18
type input "*"
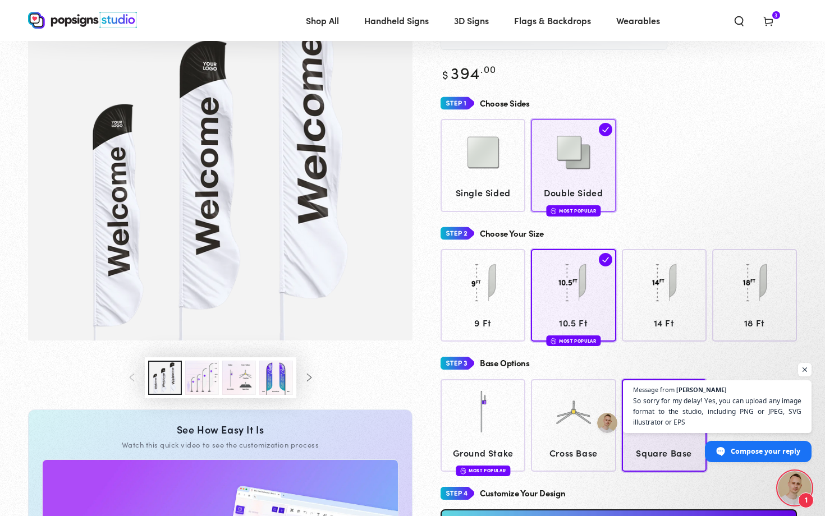
scroll to position [138, 0]
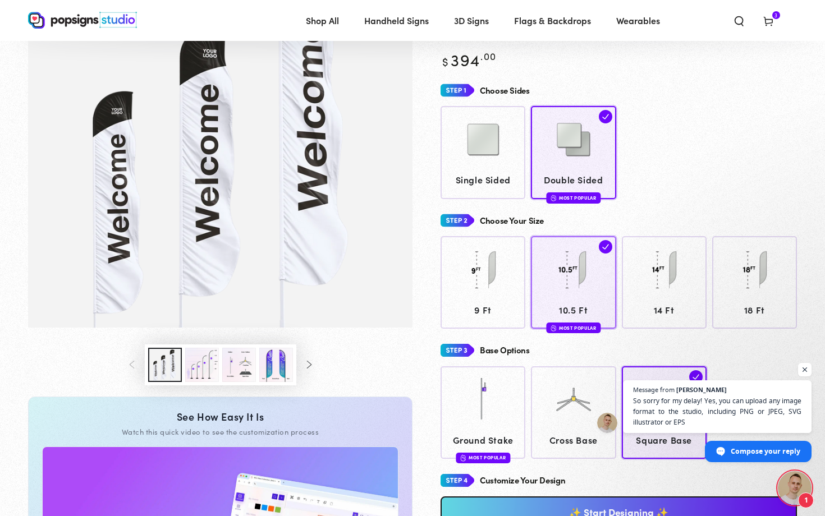
click at [576, 284] on img at bounding box center [573, 270] width 56 height 56
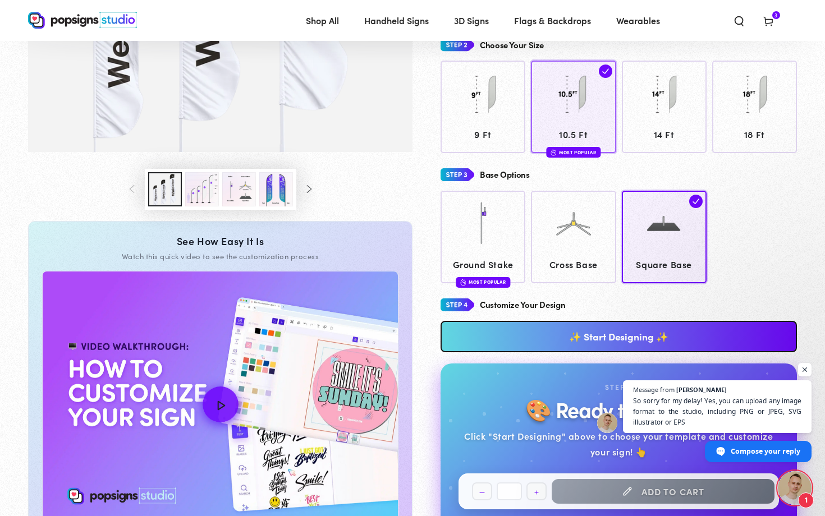
scroll to position [315, 0]
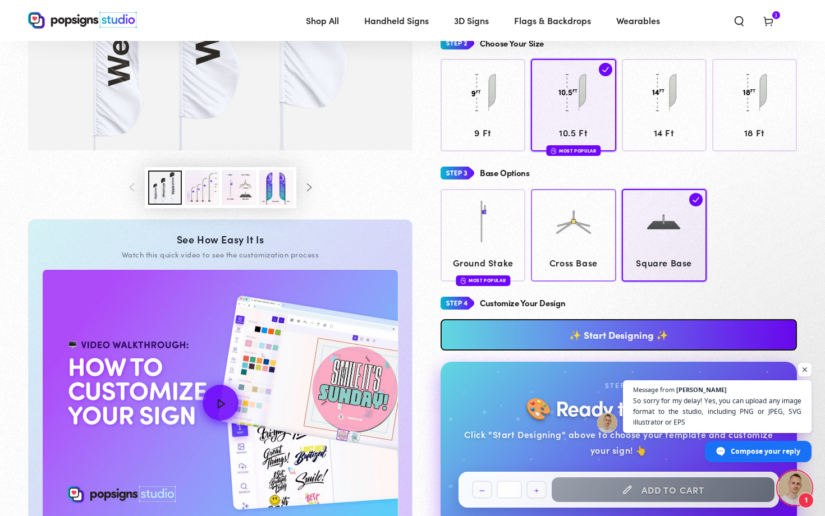
click at [567, 237] on img at bounding box center [573, 222] width 56 height 56
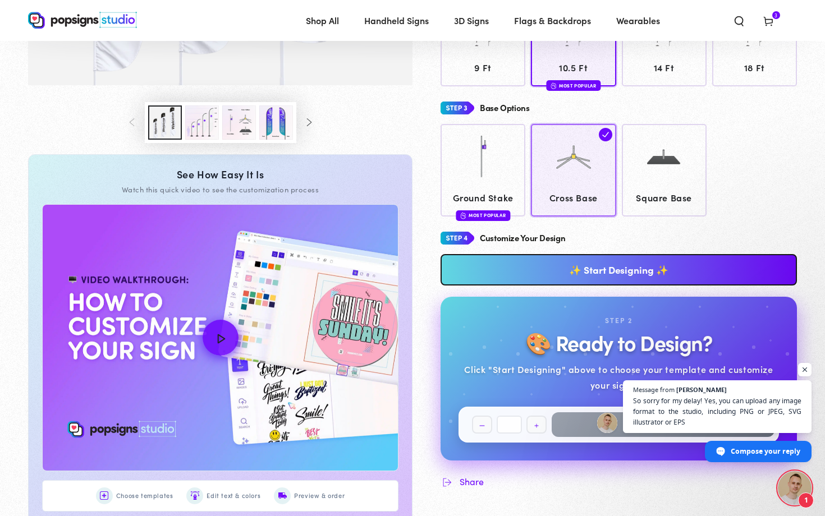
scroll to position [381, 0]
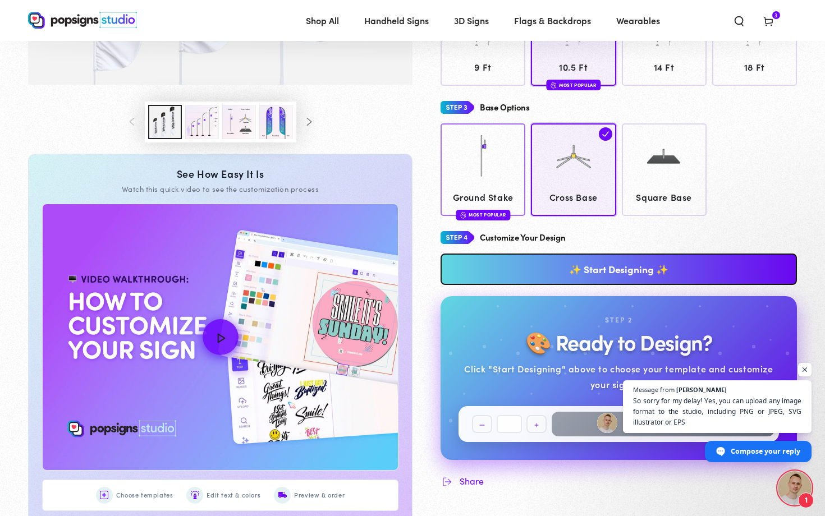
click at [503, 173] on img at bounding box center [483, 156] width 56 height 56
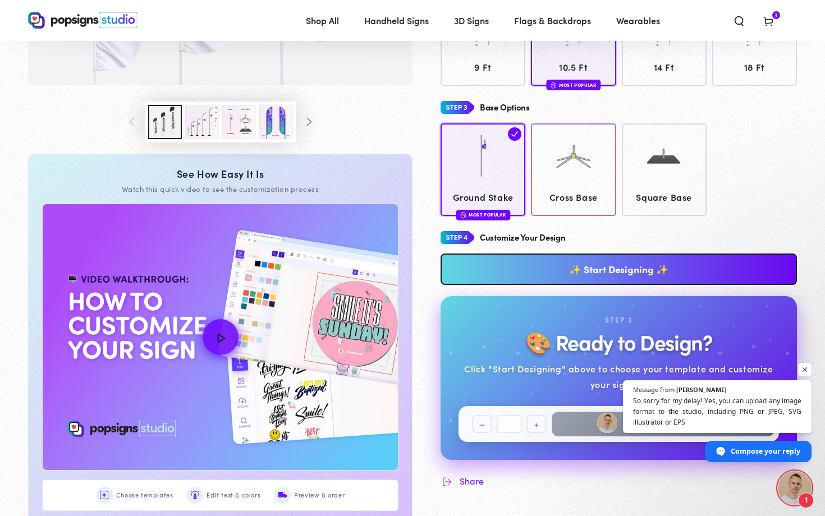
click at [573, 182] on img at bounding box center [573, 156] width 56 height 56
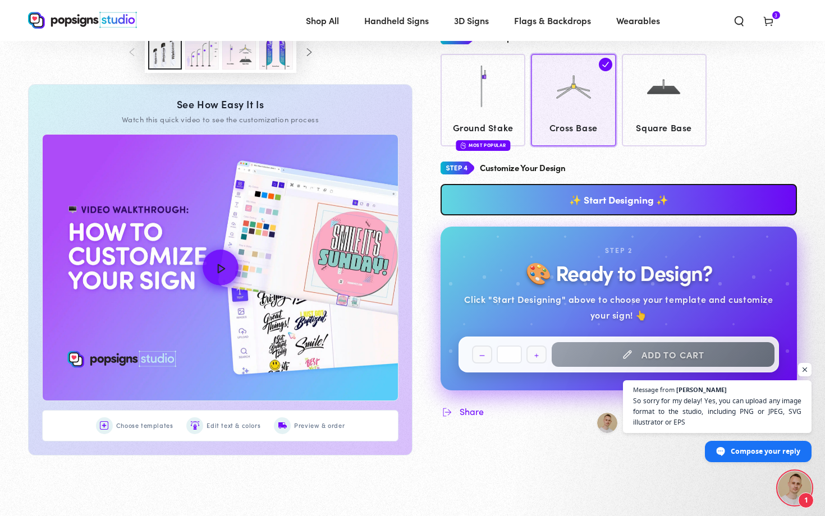
scroll to position [396, 0]
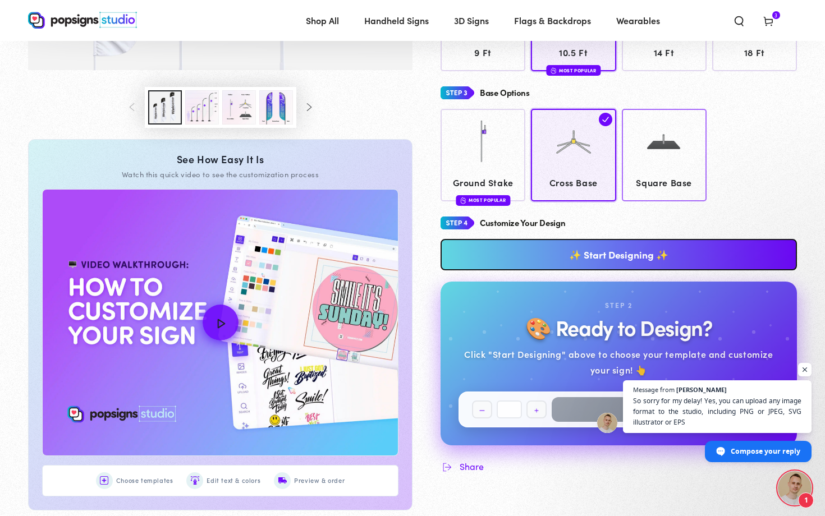
click at [641, 151] on img at bounding box center [664, 142] width 56 height 56
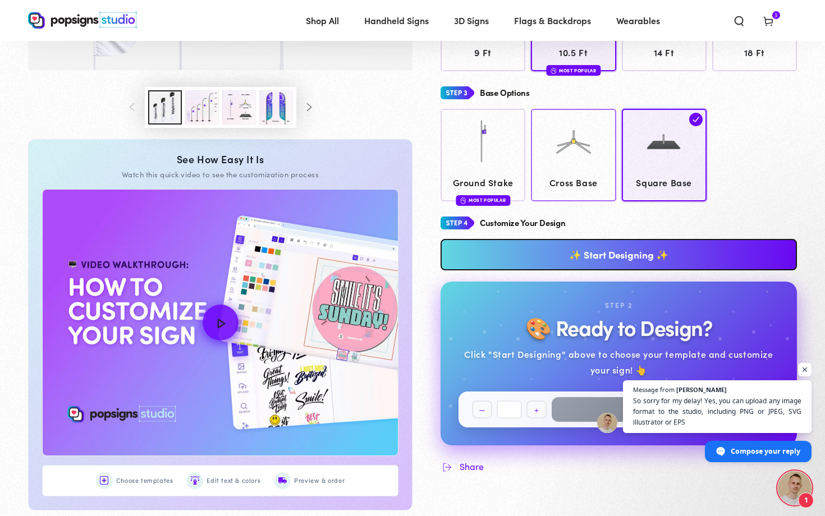
click at [562, 162] on img at bounding box center [573, 142] width 56 height 56
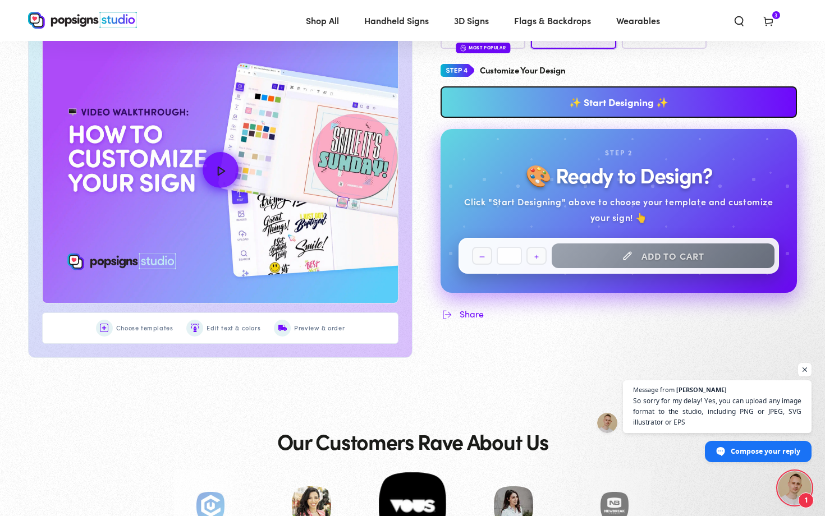
scroll to position [551, 0]
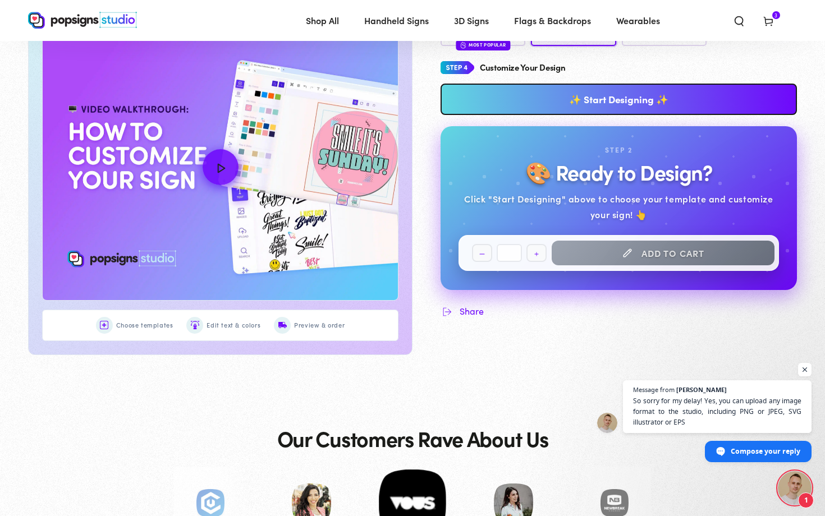
click at [599, 252] on button "Add to cart" at bounding box center [663, 253] width 223 height 25
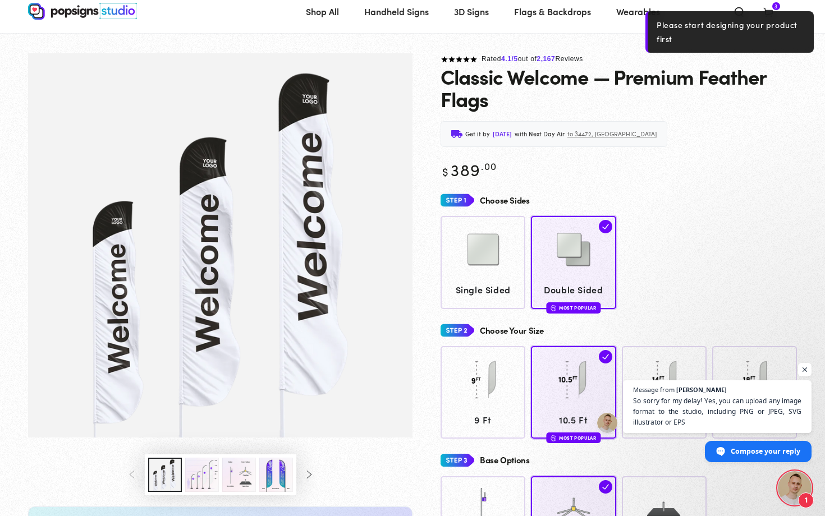
scroll to position [0, 0]
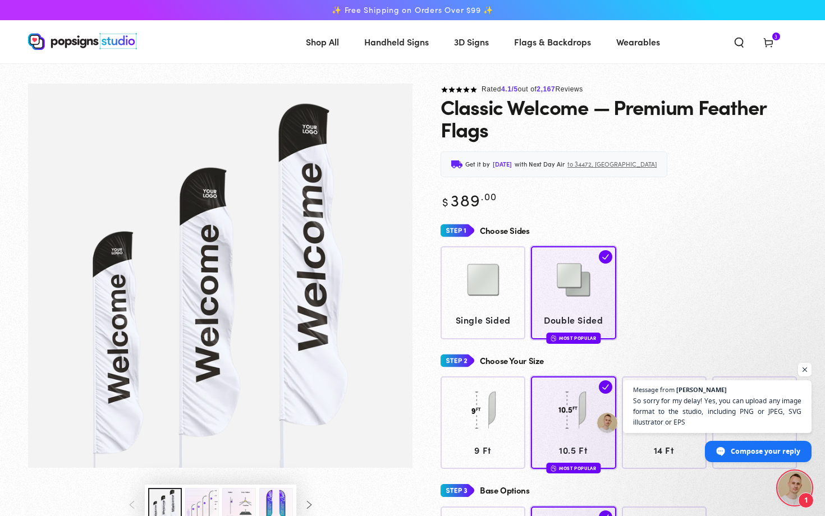
click at [701, 75] on section at bounding box center [412, 73] width 825 height 20
click at [764, 45] on icon at bounding box center [767, 41] width 11 height 11
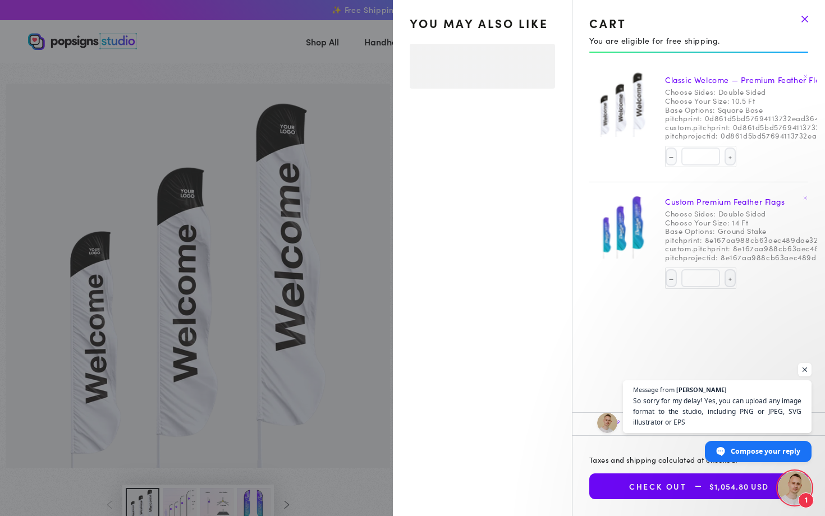
select select "**********"
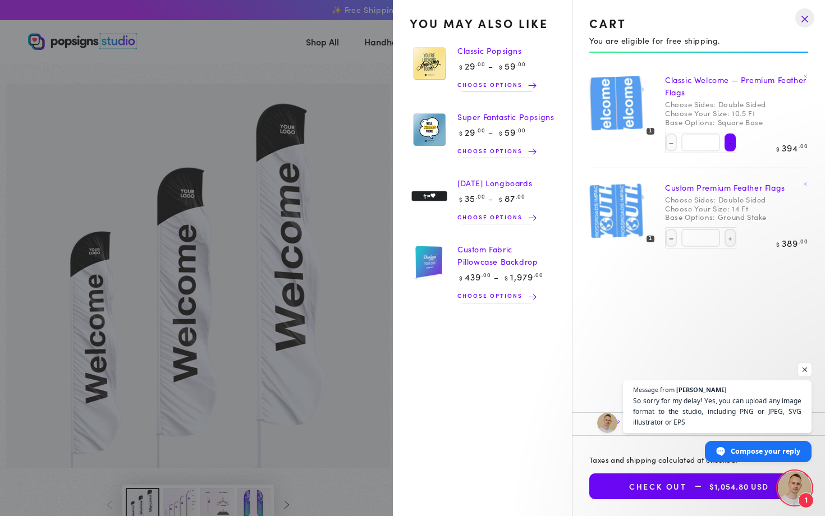
click at [724, 144] on button "Increase quantity for Classic Welcome — Premium Feather Flags" at bounding box center [729, 143] width 11 height 18
type input "*"
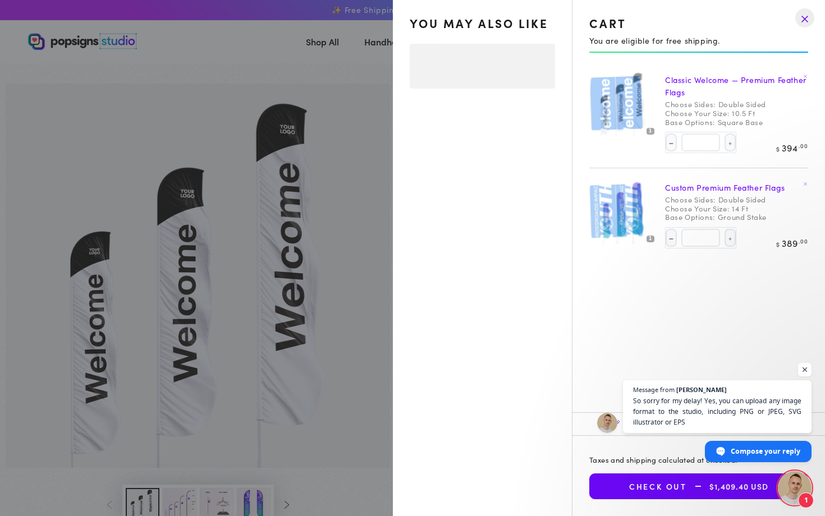
select select "**********"
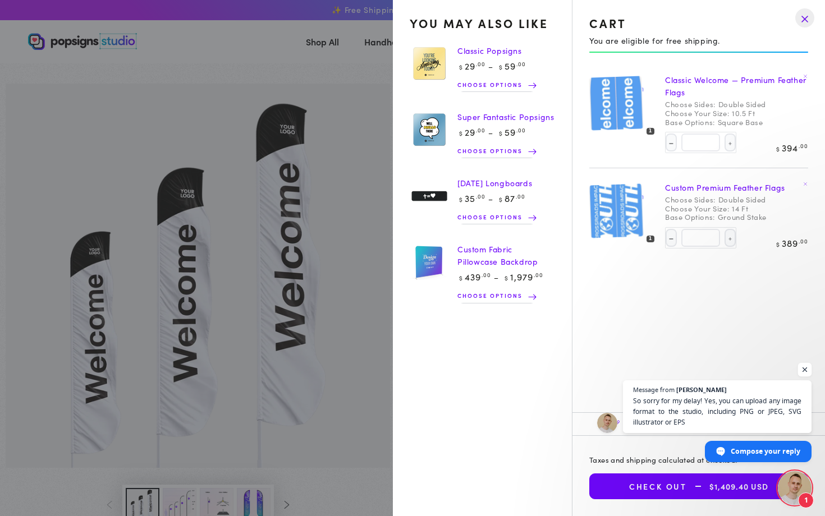
click at [809, 373] on span "Open chat" at bounding box center [805, 370] width 14 height 14
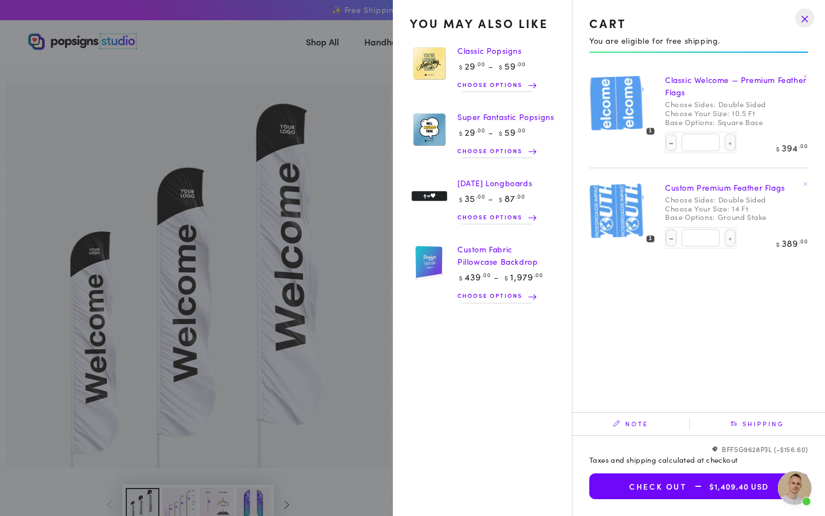
click at [810, 22] on drawer-close-button at bounding box center [804, 18] width 29 height 25
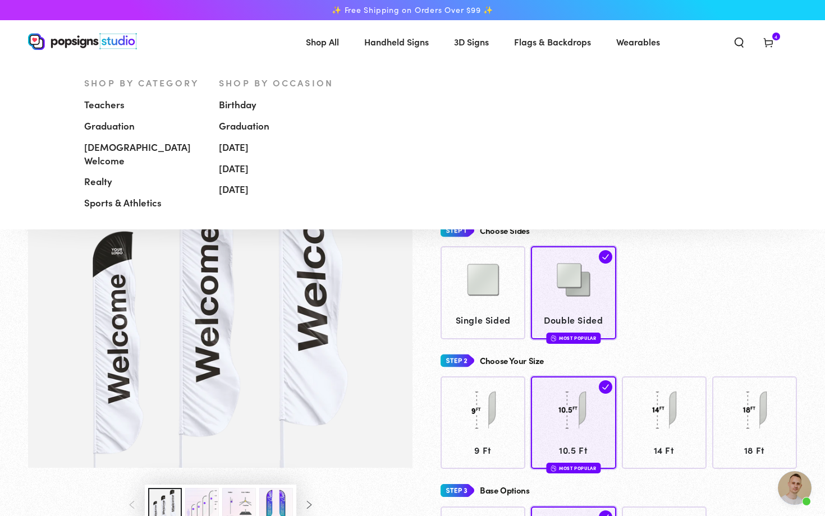
click at [417, 49] on span "Handheld Signs" at bounding box center [396, 42] width 65 height 16
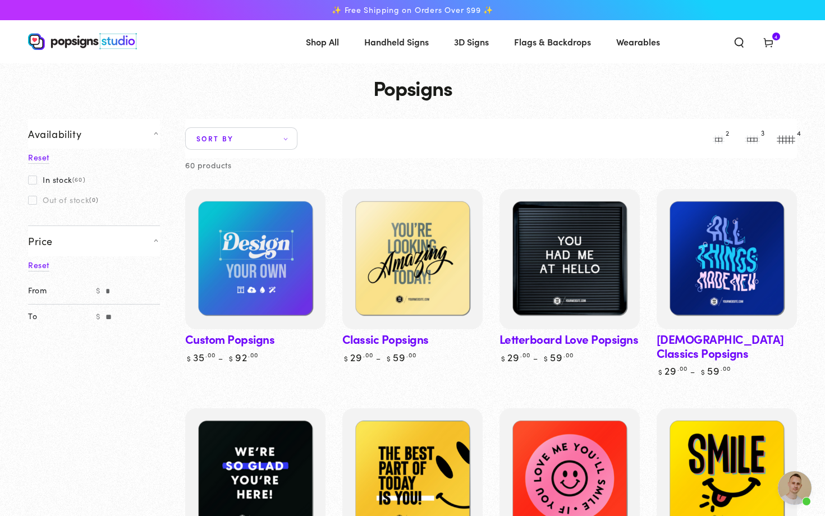
click at [768, 43] on icon at bounding box center [767, 41] width 11 height 11
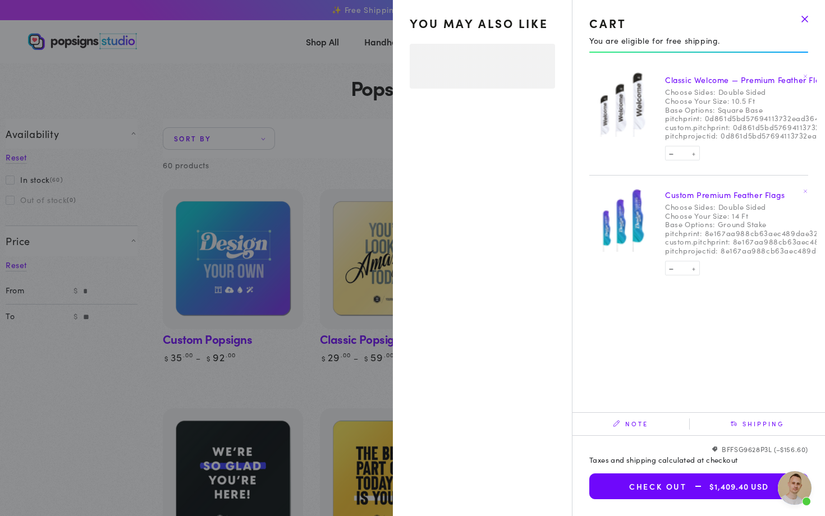
select select "**********"
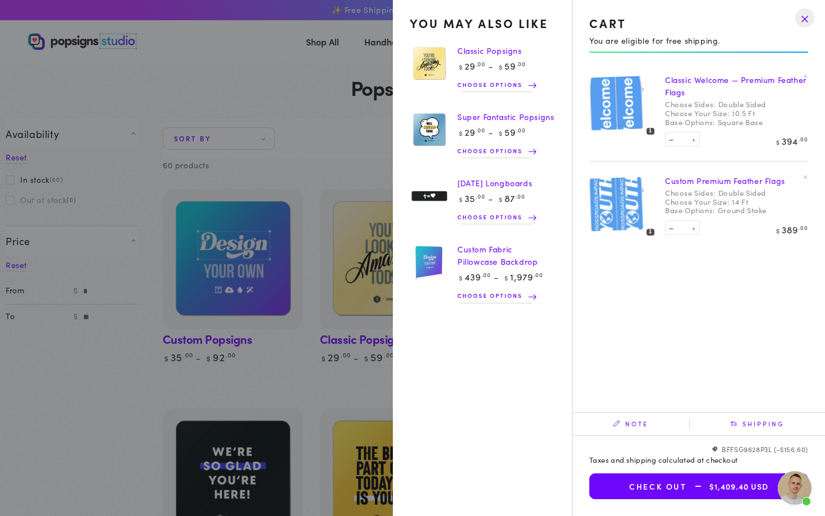
click at [618, 99] on img at bounding box center [616, 103] width 54 height 54
click at [610, 122] on img at bounding box center [616, 103] width 54 height 54
click at [621, 82] on img at bounding box center [616, 103] width 54 height 54
click at [696, 83] on link "Classic Welcome — Premium Feather Flags" at bounding box center [735, 86] width 141 height 24
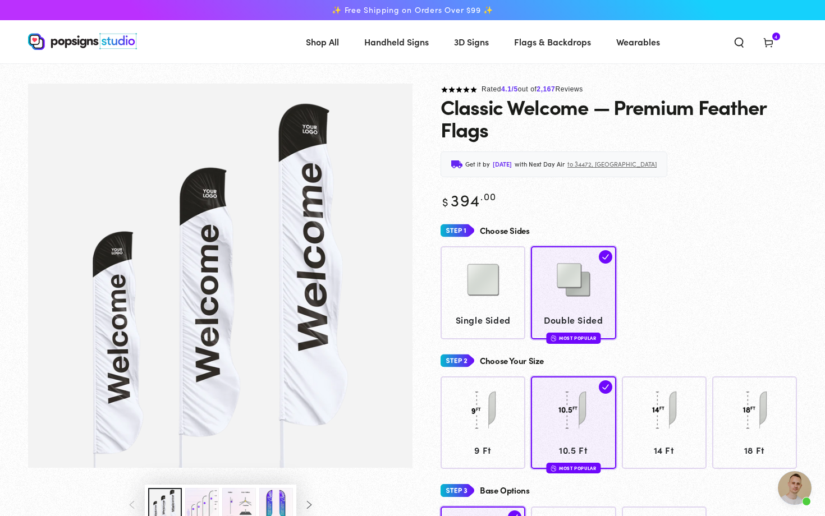
click at [774, 40] on icon at bounding box center [767, 41] width 11 height 11
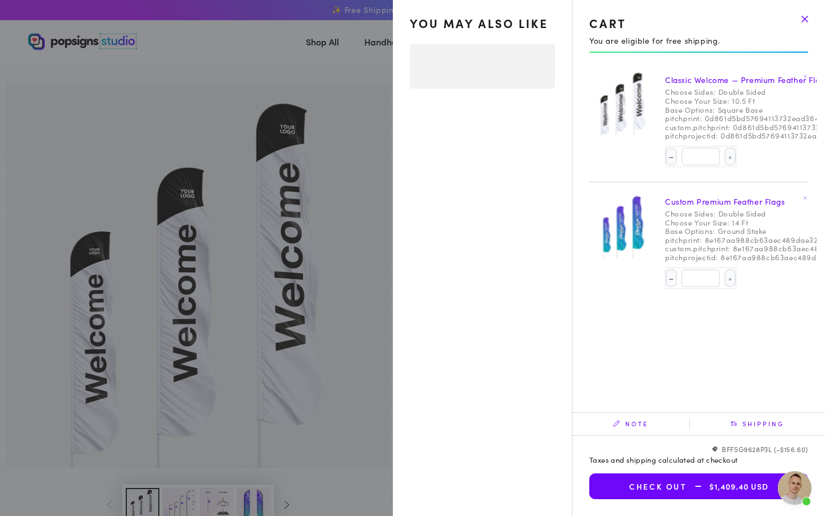
select select "**********"
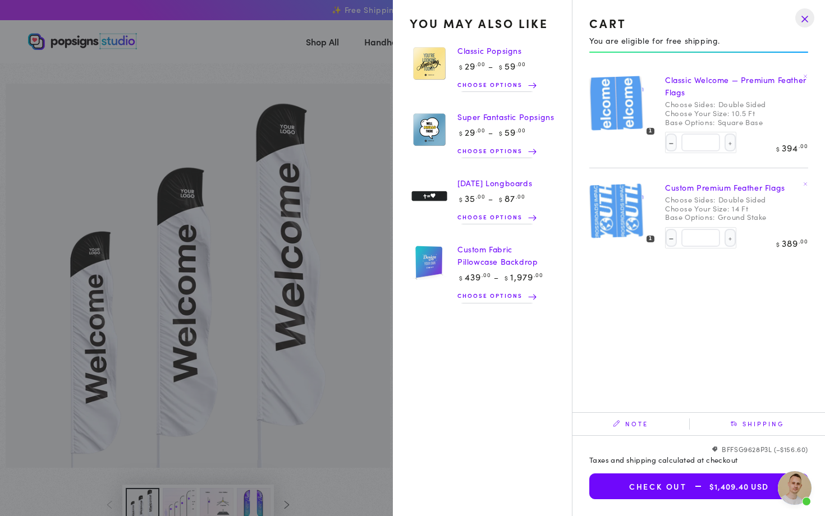
click at [614, 117] on img at bounding box center [616, 103] width 54 height 54
click at [676, 486] on button "Check out $1,409.40 USD" at bounding box center [698, 487] width 219 height 26
